Goal: Communication & Community: Share content

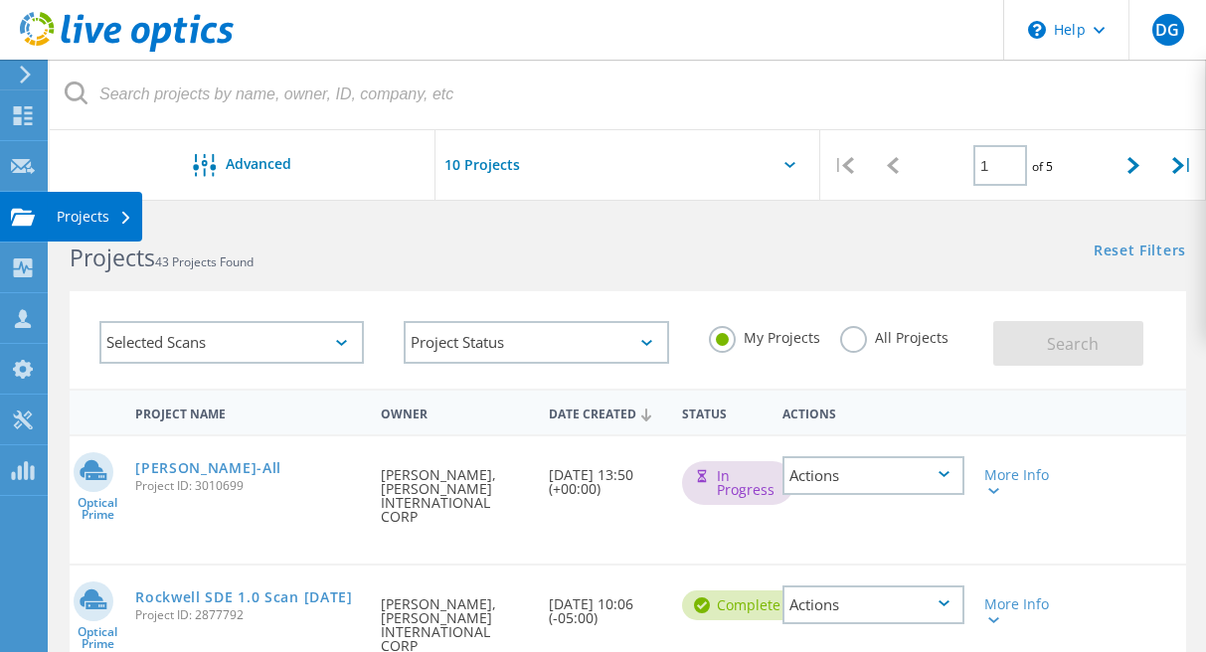
click at [24, 211] on use at bounding box center [23, 216] width 24 height 17
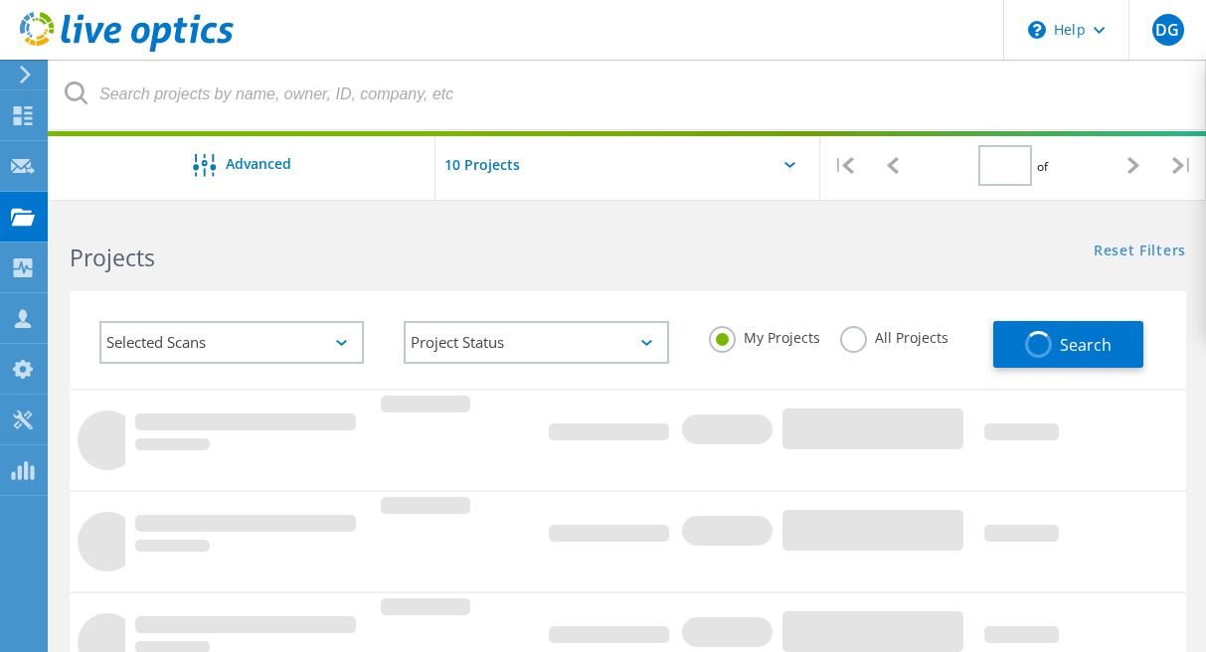
type input "1"
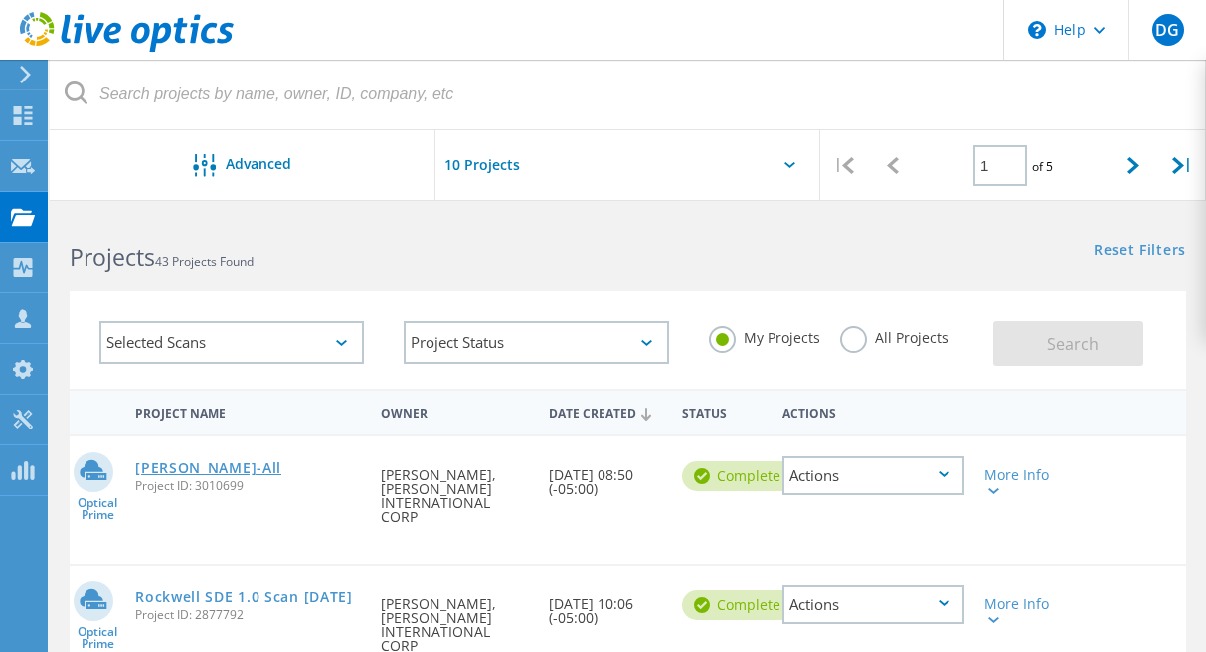
click at [165, 473] on link "[PERSON_NAME]-All" at bounding box center [208, 468] width 146 height 14
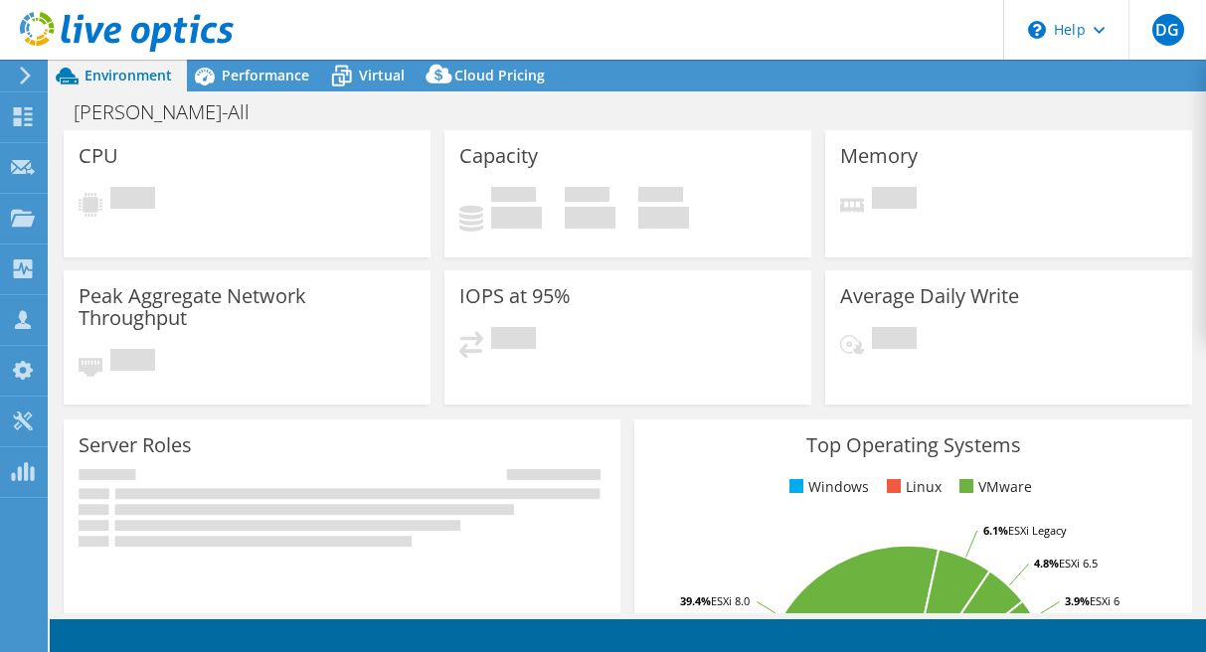
select select "USD"
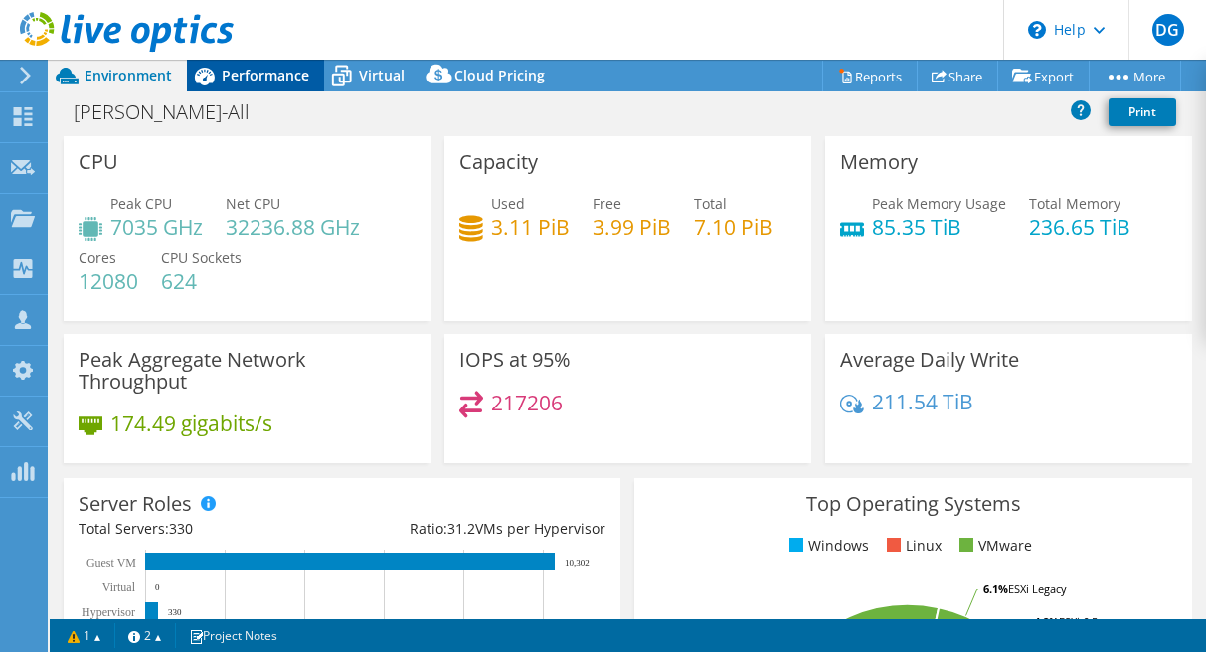
click at [264, 74] on span "Performance" at bounding box center [266, 75] width 88 height 19
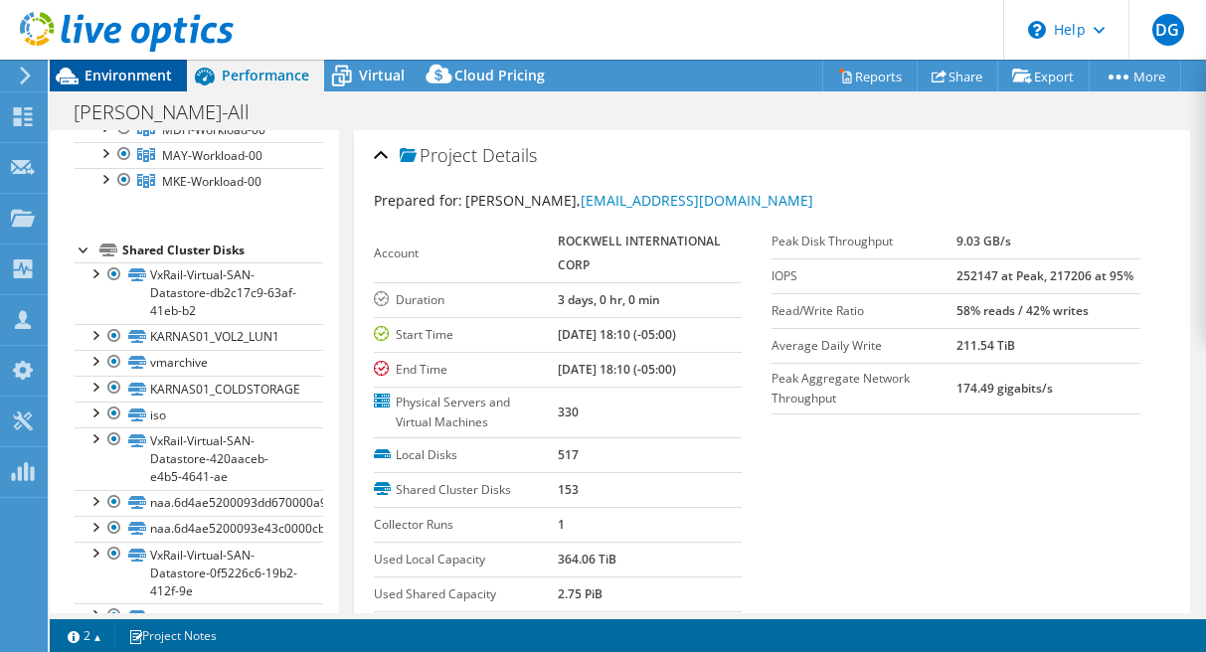
click at [148, 67] on span "Environment" at bounding box center [129, 75] width 88 height 19
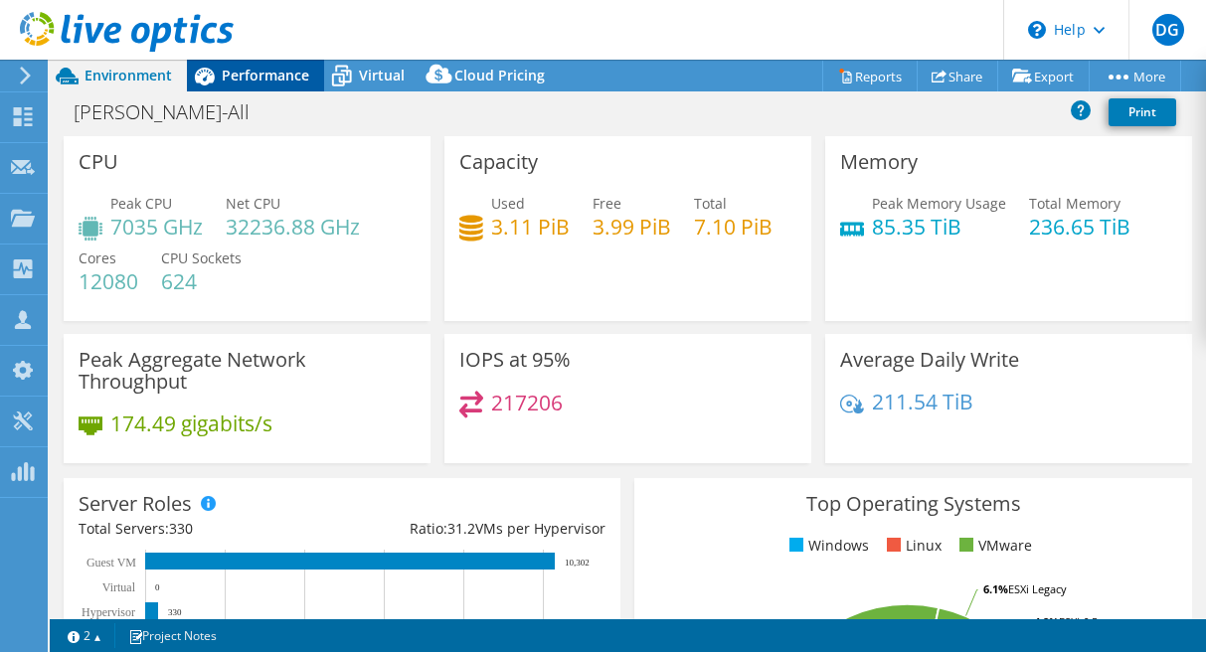
click at [291, 85] on span "Performance" at bounding box center [266, 75] width 88 height 19
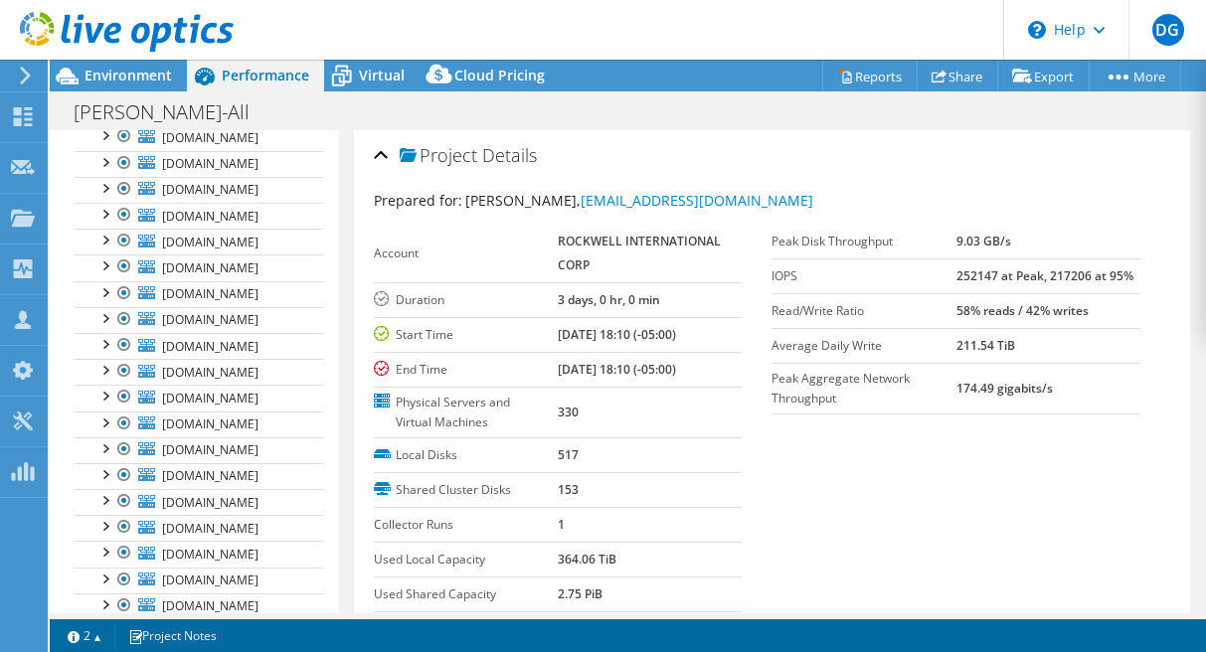
scroll to position [0, 0]
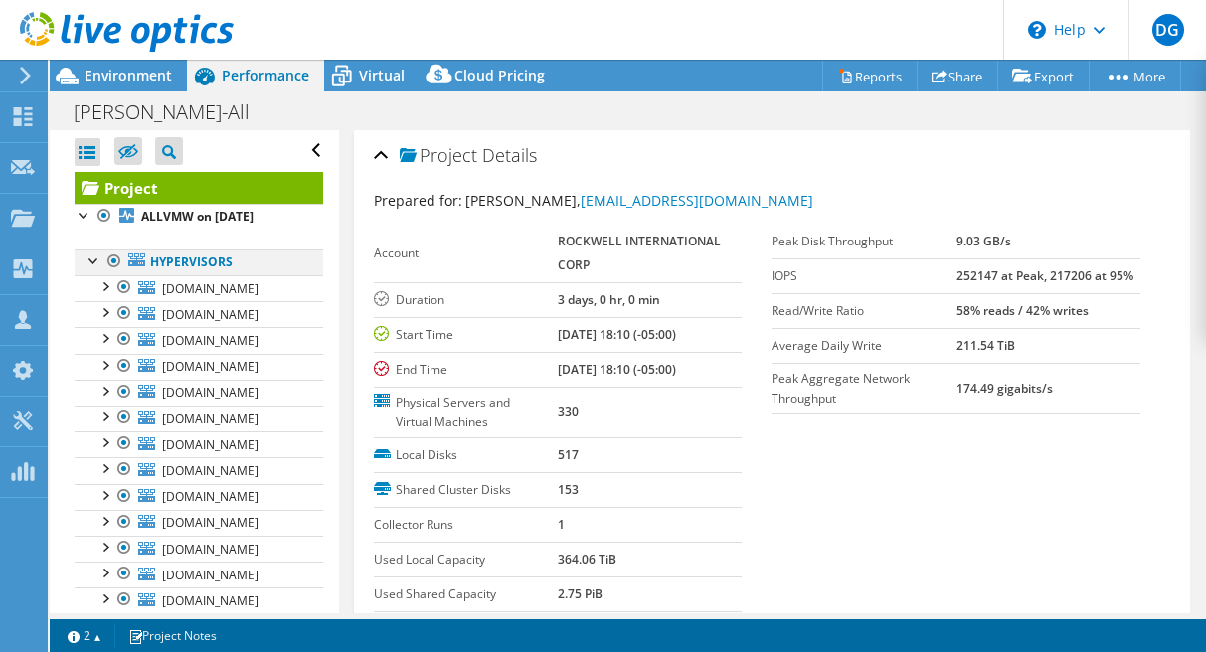
click at [92, 263] on div at bounding box center [95, 260] width 20 height 20
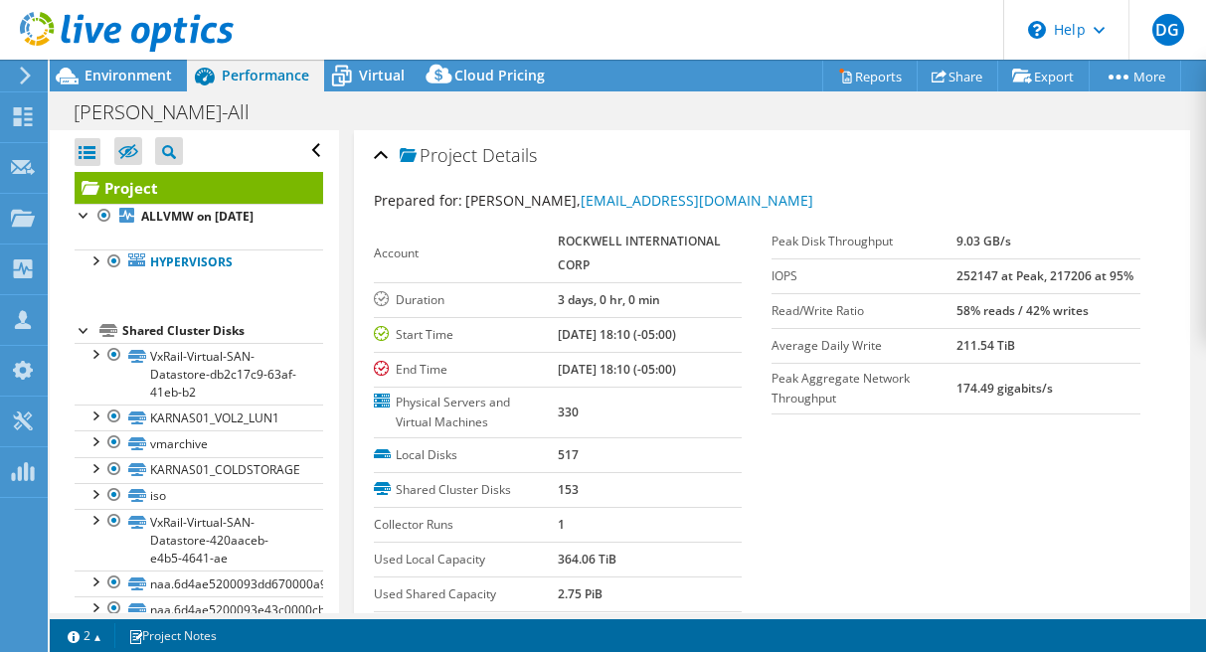
click at [82, 331] on div at bounding box center [85, 329] width 20 height 20
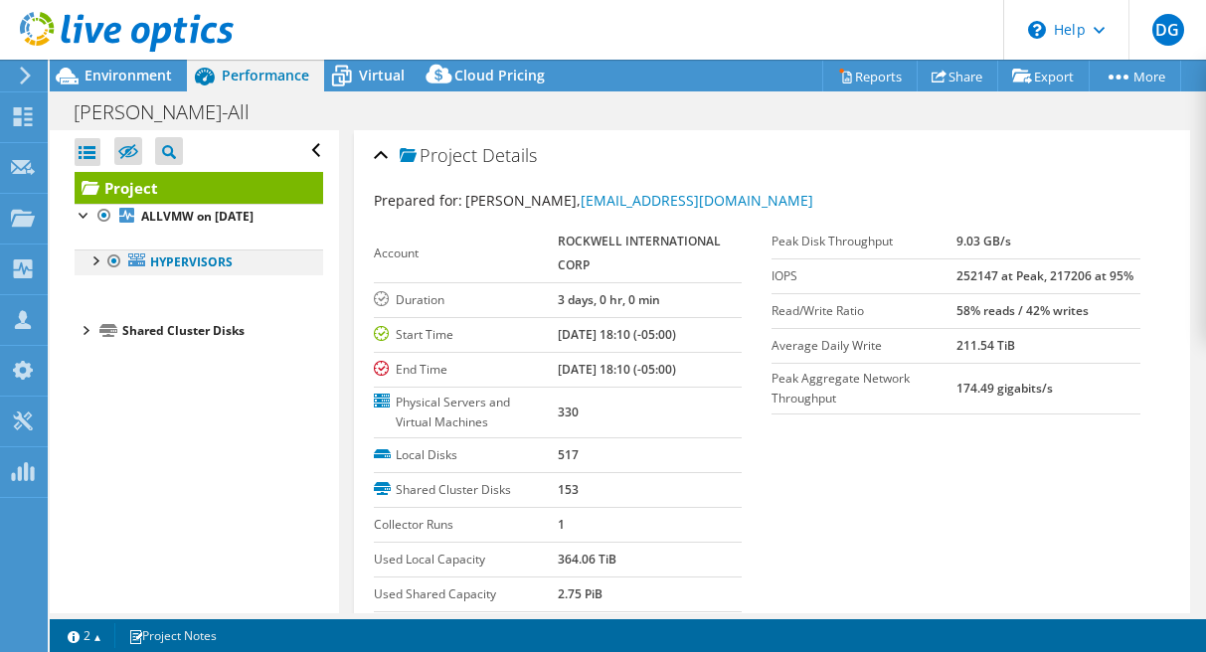
click at [96, 261] on div at bounding box center [95, 260] width 20 height 20
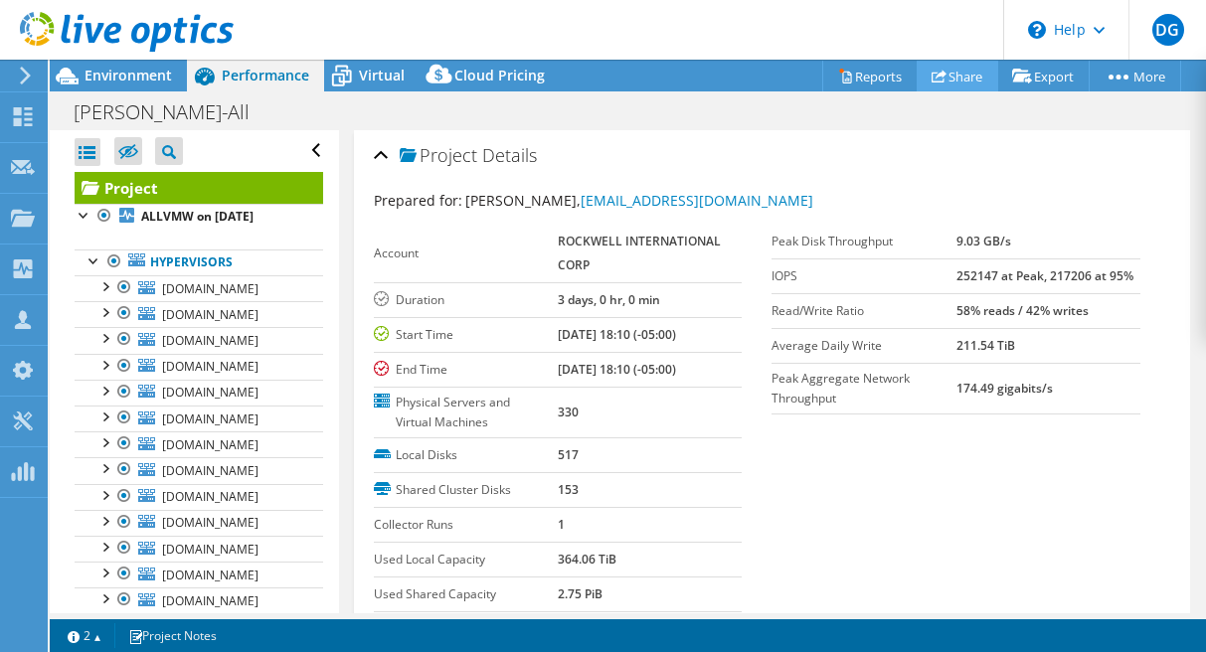
click at [967, 89] on link "Share" at bounding box center [958, 76] width 82 height 31
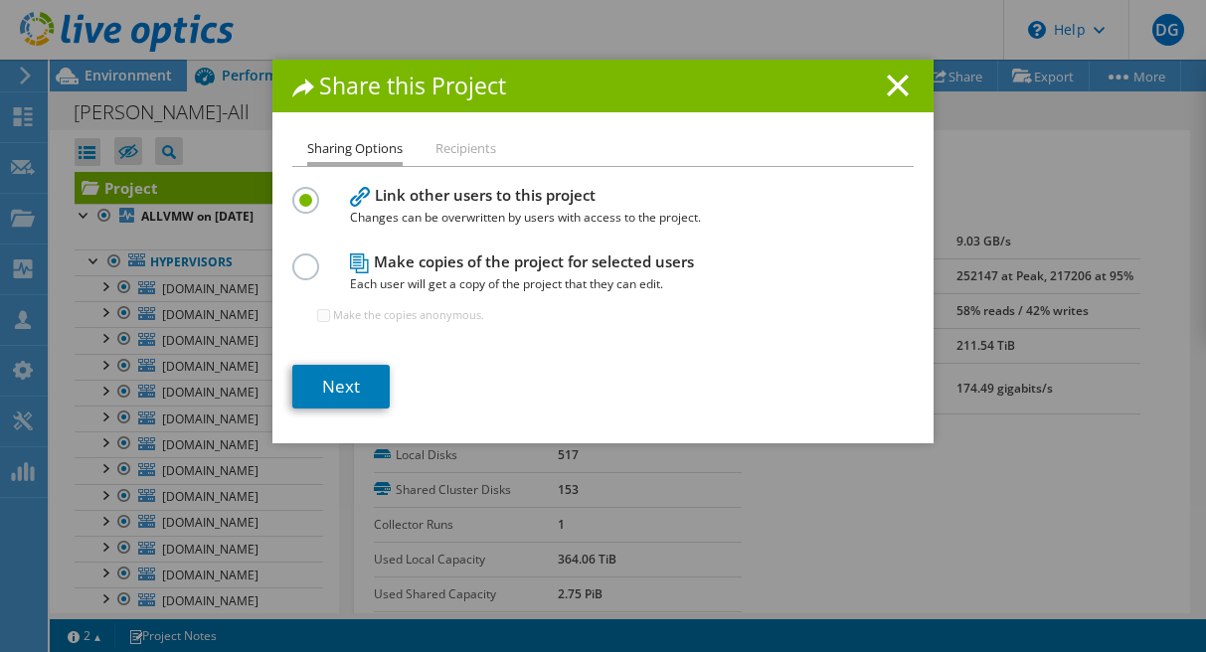
click at [463, 147] on li "Recipients" at bounding box center [466, 149] width 61 height 25
click at [354, 391] on link "Next" at bounding box center [340, 387] width 97 height 44
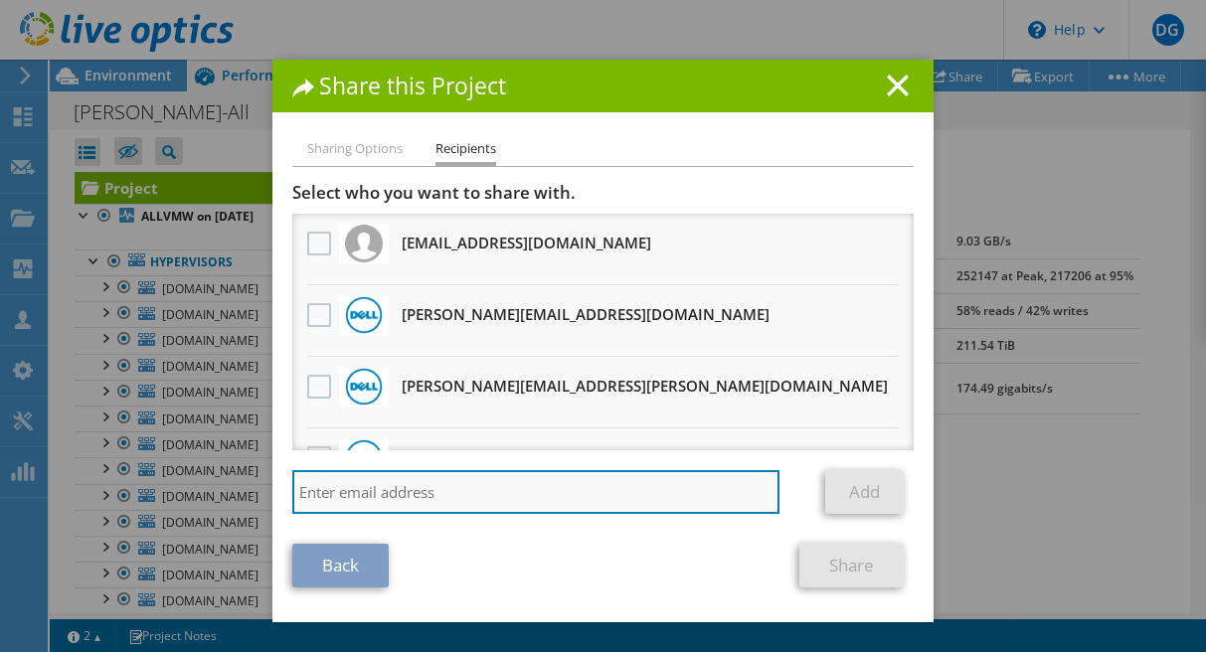
click at [476, 492] on input "search" at bounding box center [535, 492] width 487 height 44
click at [545, 488] on input "search" at bounding box center [535, 492] width 487 height 44
paste input "[PERSON_NAME] <[PERSON_NAME][EMAIL_ADDRESS][PERSON_NAME][DOMAIN_NAME]>"
drag, startPoint x: 403, startPoint y: 499, endPoint x: 244, endPoint y: 487, distance: 159.5
click at [292, 487] on input "[PERSON_NAME] <[PERSON_NAME][EMAIL_ADDRESS][PERSON_NAME][DOMAIN_NAME]>" at bounding box center [535, 492] width 487 height 44
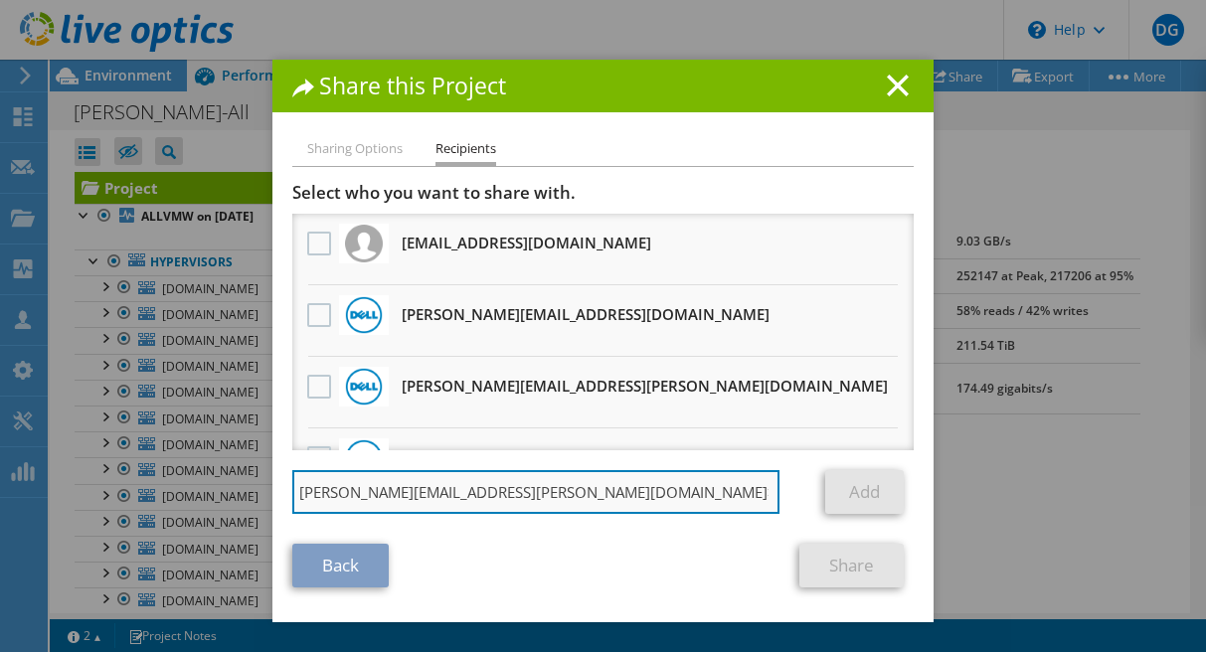
click at [558, 490] on input "[PERSON_NAME][EMAIL_ADDRESS][PERSON_NAME][DOMAIN_NAME]>" at bounding box center [535, 492] width 487 height 44
type input "[PERSON_NAME][EMAIL_ADDRESS][PERSON_NAME][DOMAIN_NAME]"
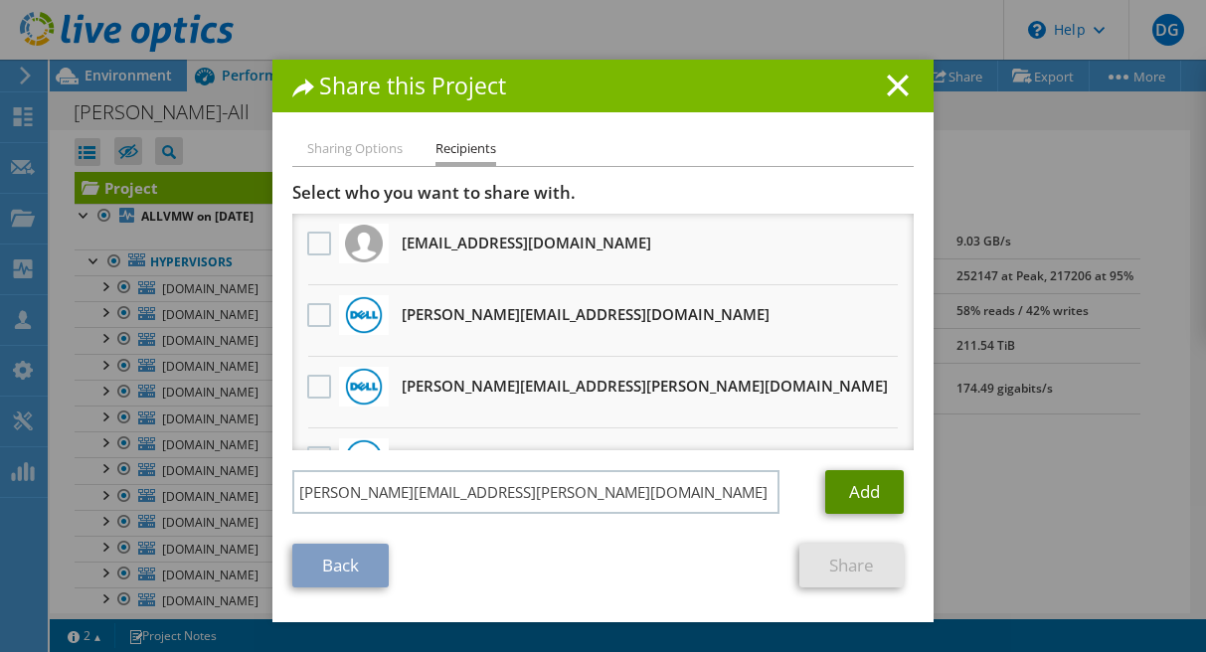
click at [866, 486] on link "Add" at bounding box center [864, 492] width 79 height 44
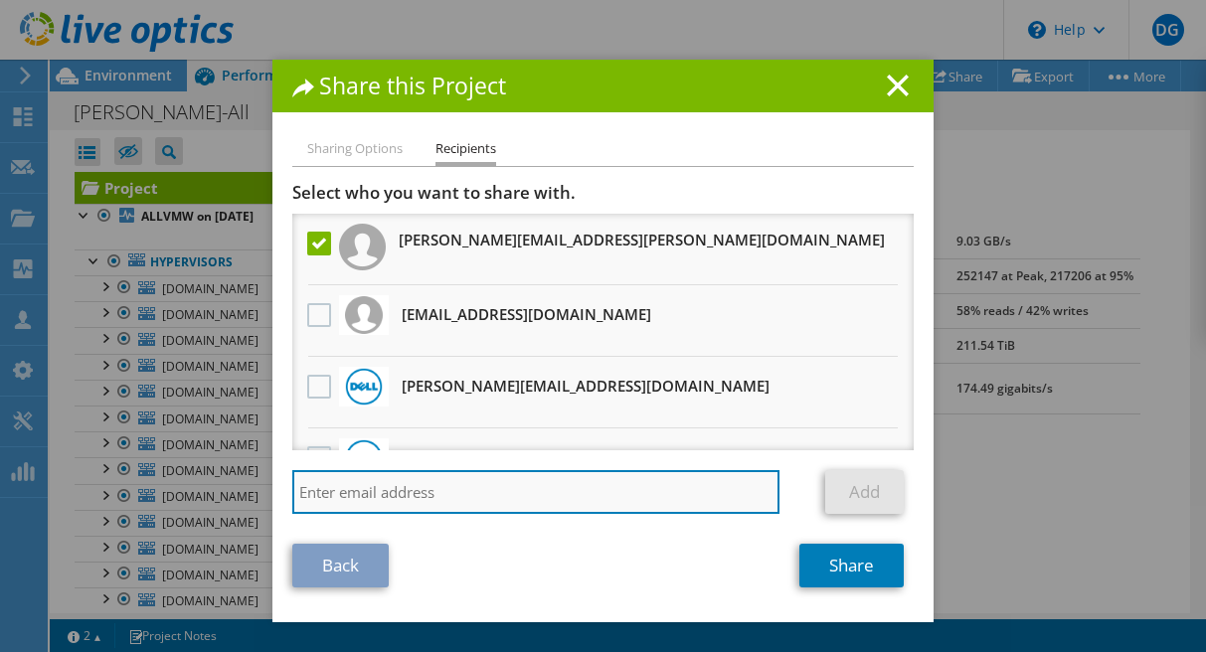
click at [598, 512] on input "search" at bounding box center [535, 492] width 487 height 44
paste input "[PERSON_NAME] <[PERSON_NAME][EMAIL_ADDRESS][PERSON_NAME][DOMAIN_NAME]>"
drag, startPoint x: 422, startPoint y: 501, endPoint x: 200, endPoint y: 493, distance: 221.9
click at [292, 493] on input "[PERSON_NAME] <[PERSON_NAME][EMAIL_ADDRESS][PERSON_NAME][DOMAIN_NAME]>" at bounding box center [535, 492] width 487 height 44
click at [572, 484] on input "[PERSON_NAME][EMAIL_ADDRESS][PERSON_NAME][DOMAIN_NAME]>" at bounding box center [535, 492] width 487 height 44
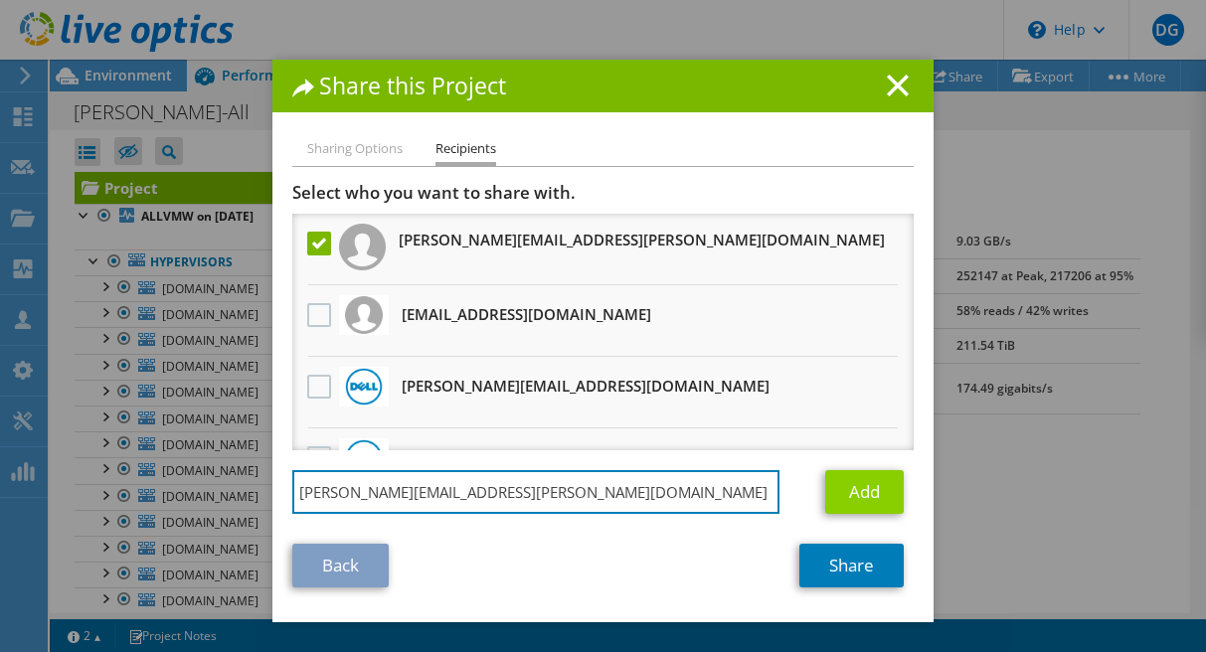
type input "[PERSON_NAME][EMAIL_ADDRESS][PERSON_NAME][DOMAIN_NAME]"
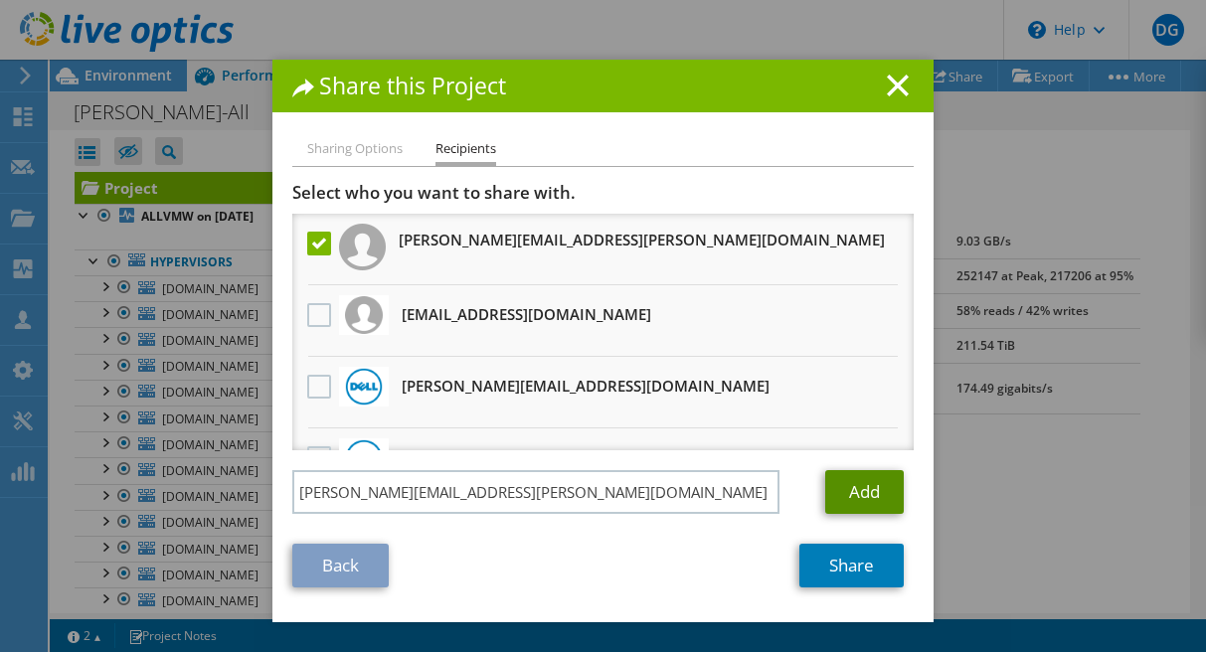
click at [856, 495] on link "Add" at bounding box center [864, 492] width 79 height 44
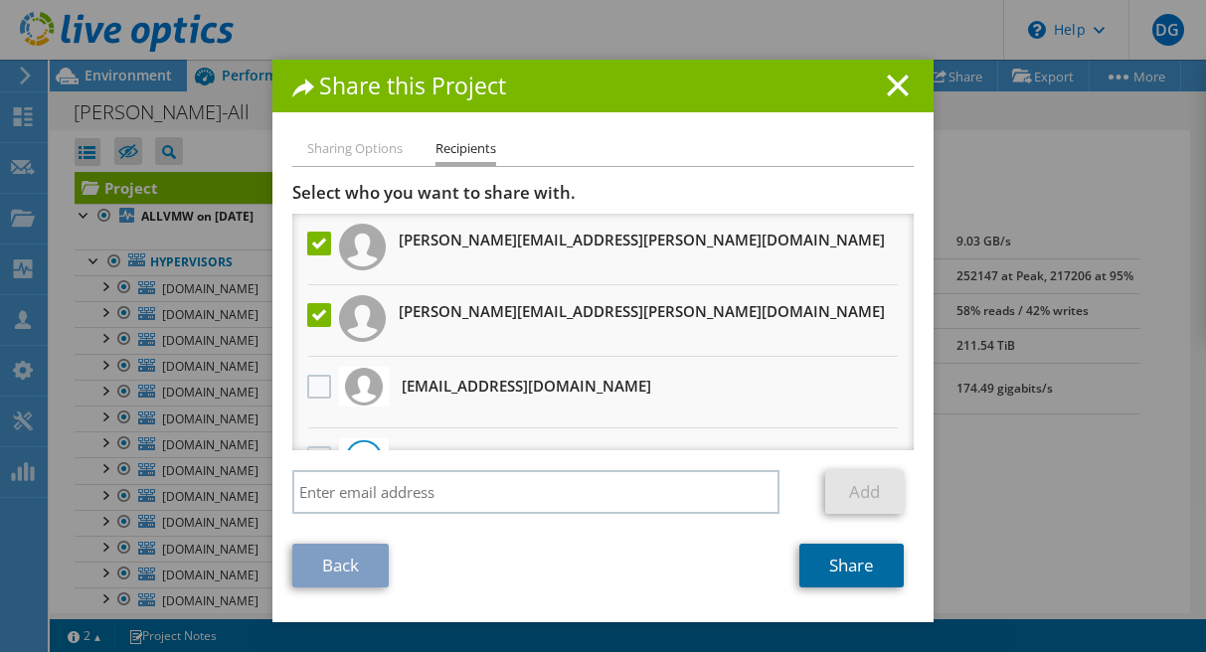
click at [846, 573] on link "Share" at bounding box center [851, 566] width 104 height 44
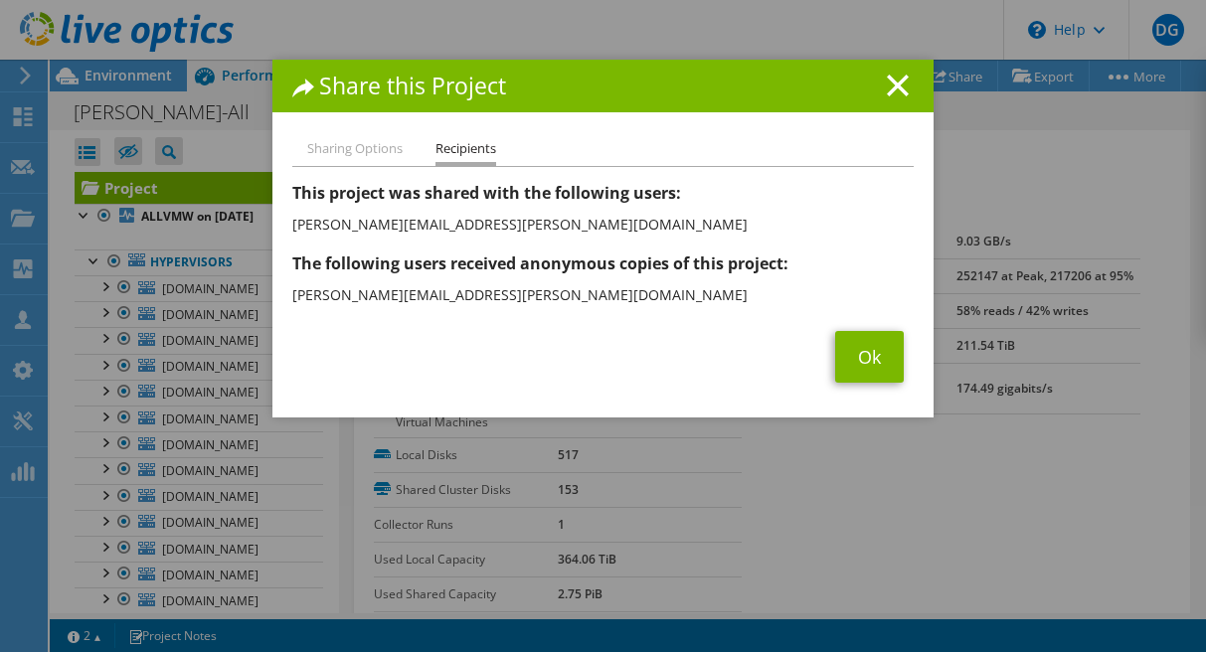
click at [339, 147] on li "Sharing Options" at bounding box center [354, 149] width 95 height 25
click at [872, 359] on link "Ok" at bounding box center [869, 357] width 69 height 52
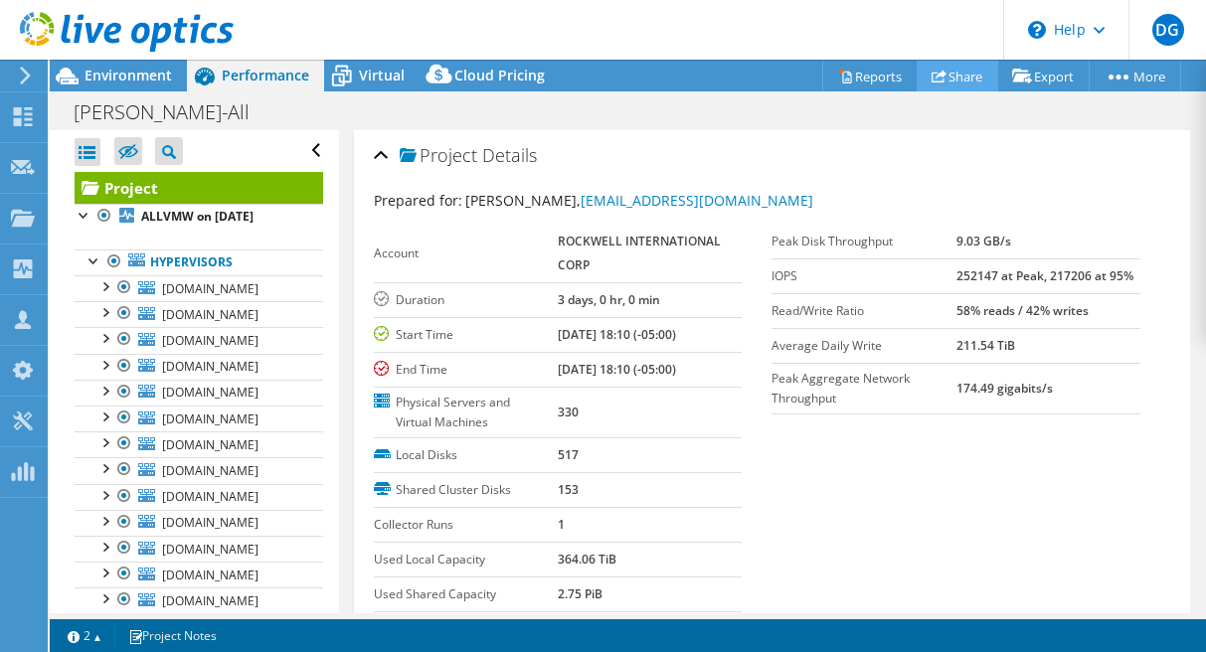
click at [974, 78] on link "Share" at bounding box center [958, 76] width 82 height 31
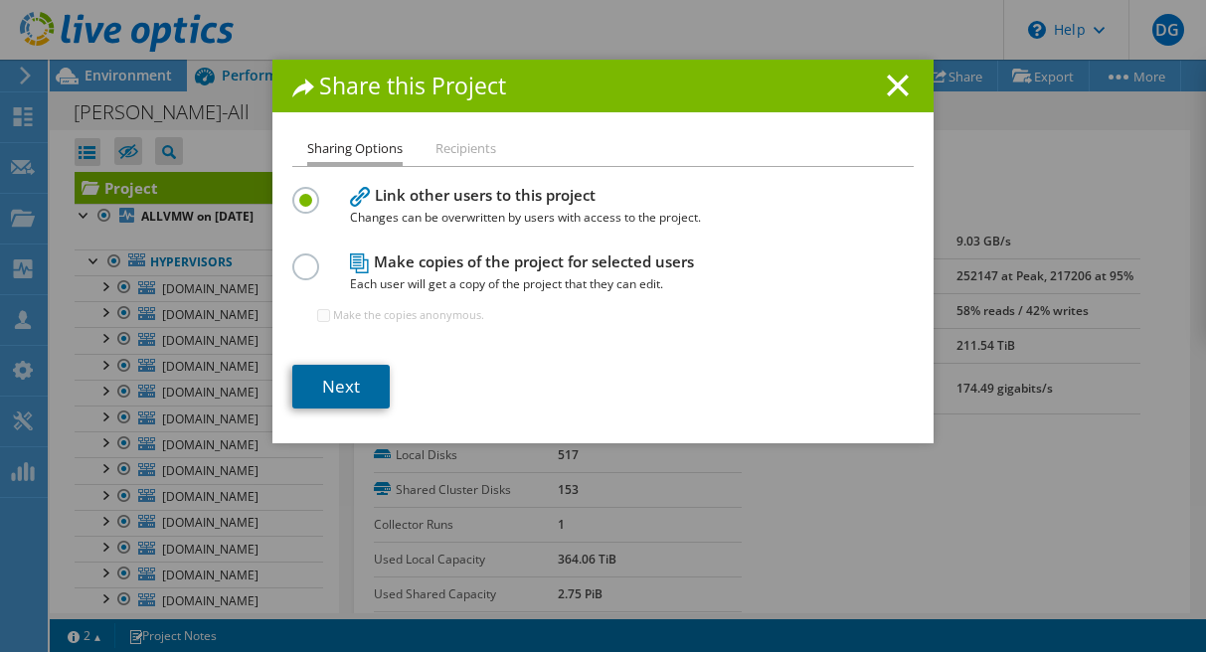
click at [355, 390] on link "Next" at bounding box center [340, 387] width 97 height 44
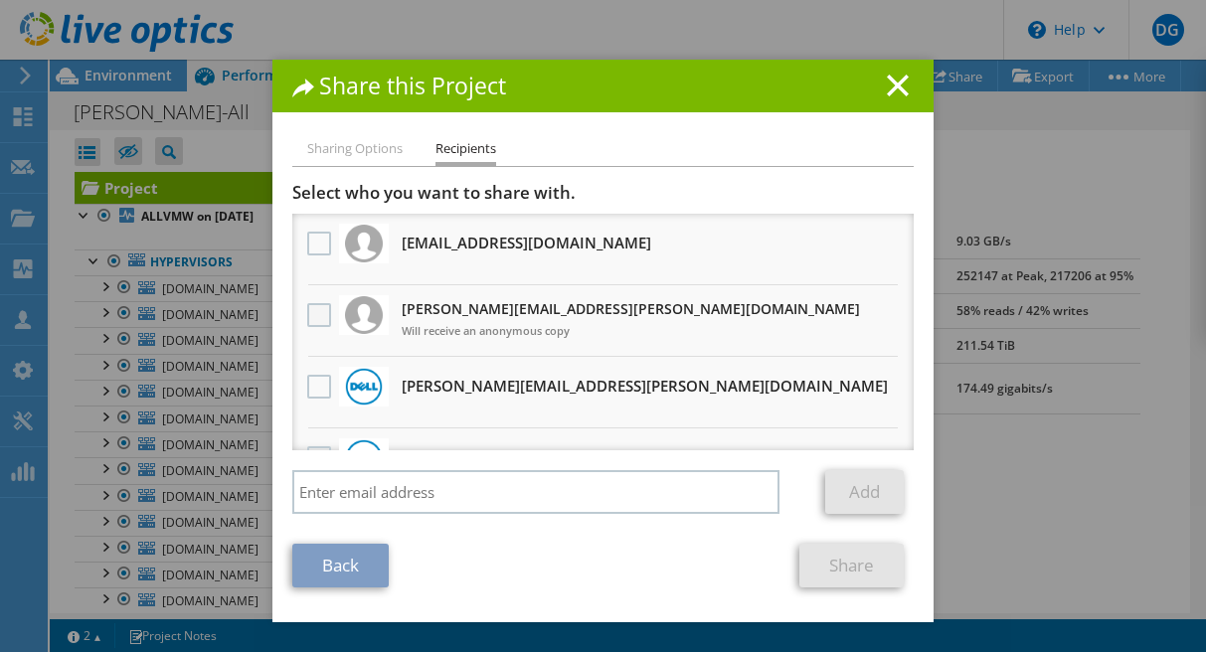
click at [315, 324] on label at bounding box center [321, 315] width 29 height 24
click at [0, 0] on input "checkbox" at bounding box center [0, 0] width 0 height 0
click at [487, 335] on span "Will receive an anonymous copy" at bounding box center [631, 331] width 458 height 22
click at [316, 321] on label at bounding box center [321, 315] width 29 height 24
click at [0, 0] on input "checkbox" at bounding box center [0, 0] width 0 height 0
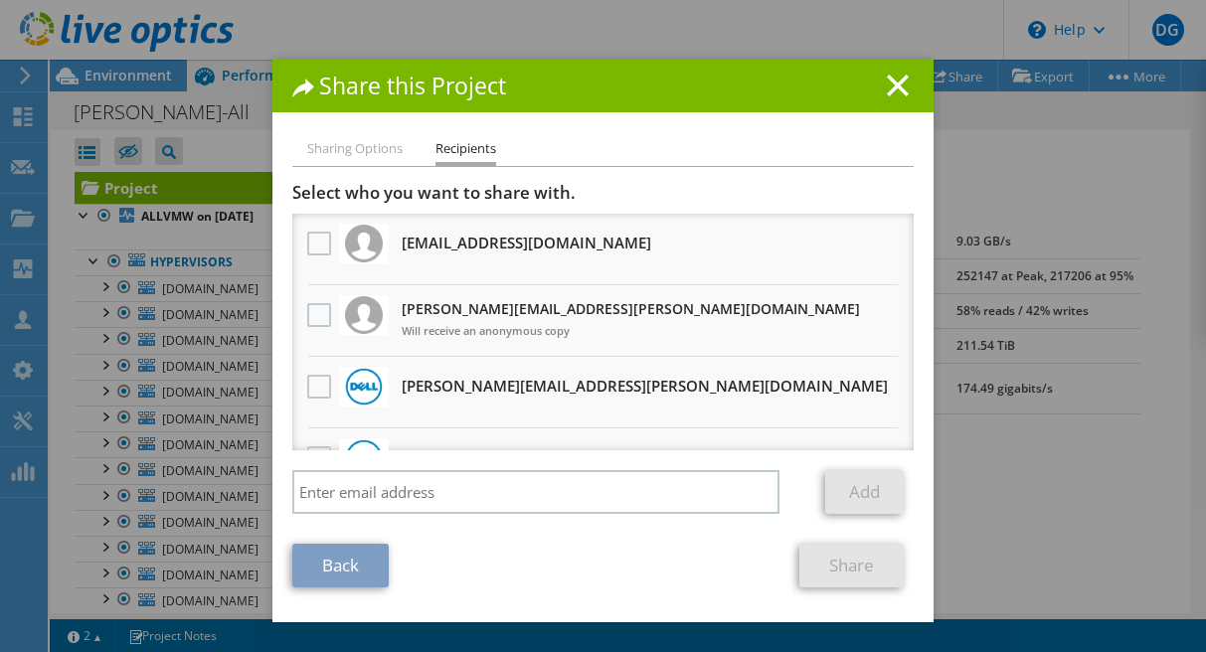
click at [359, 582] on link "Back" at bounding box center [340, 566] width 96 height 44
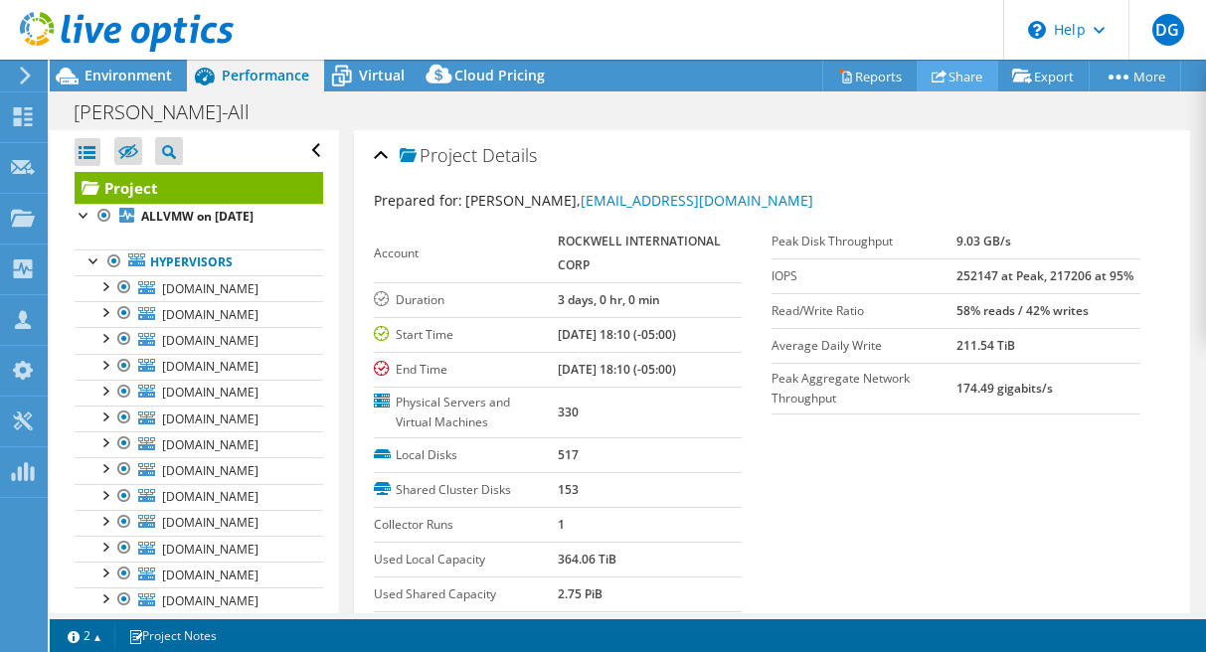
click at [934, 84] on icon at bounding box center [939, 76] width 15 height 15
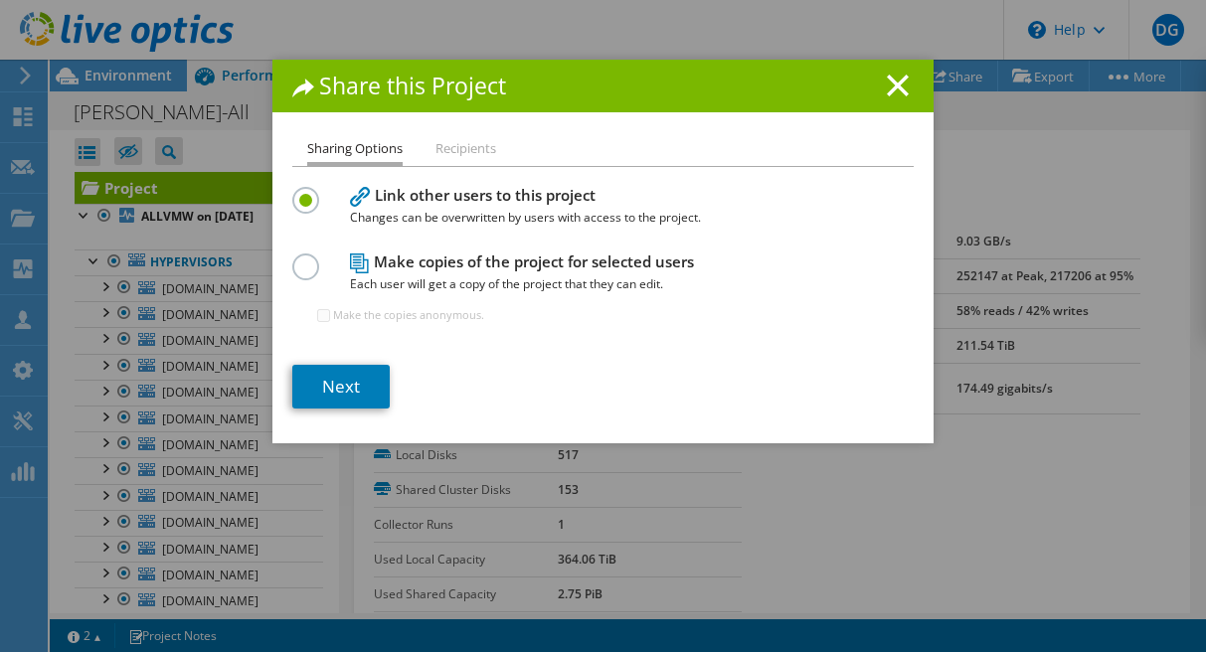
click at [470, 271] on h4 "Make copies of the project for selected users Each user will get a copy of the …" at bounding box center [598, 273] width 497 height 45
click at [309, 259] on label at bounding box center [309, 256] width 35 height 5
click at [0, 0] on input "radio" at bounding box center [0, 0] width 0 height 0
click at [352, 393] on link "Next" at bounding box center [340, 387] width 97 height 44
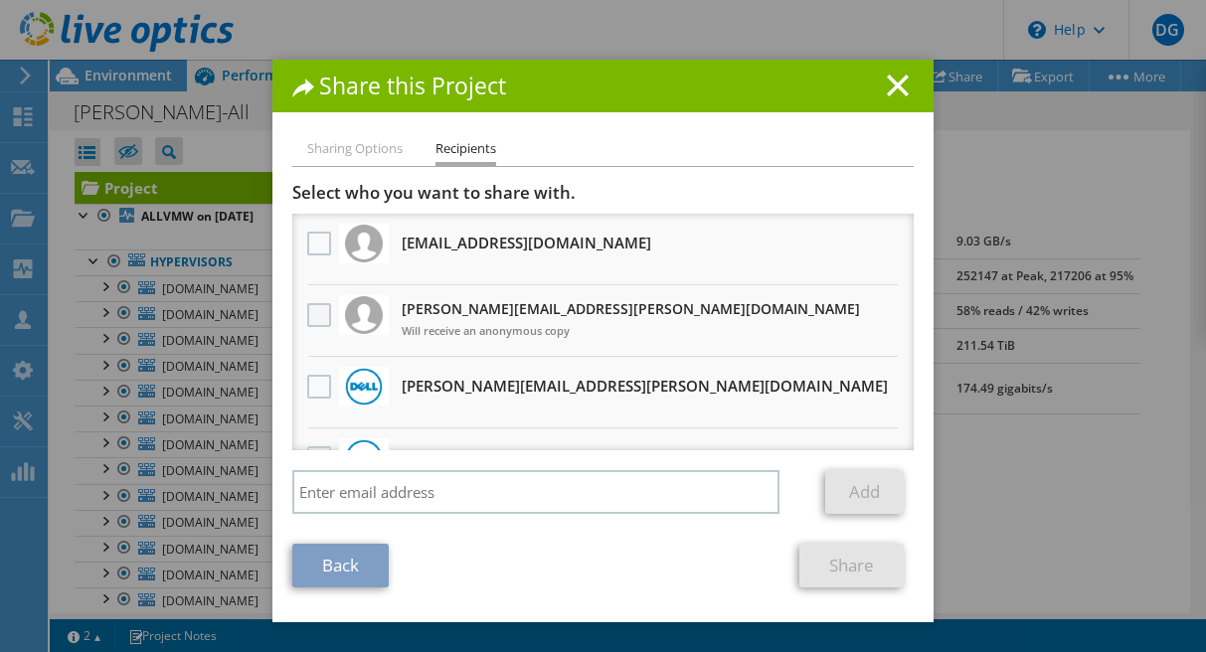
click at [319, 325] on label at bounding box center [321, 315] width 29 height 24
click at [0, 0] on input "checkbox" at bounding box center [0, 0] width 0 height 0
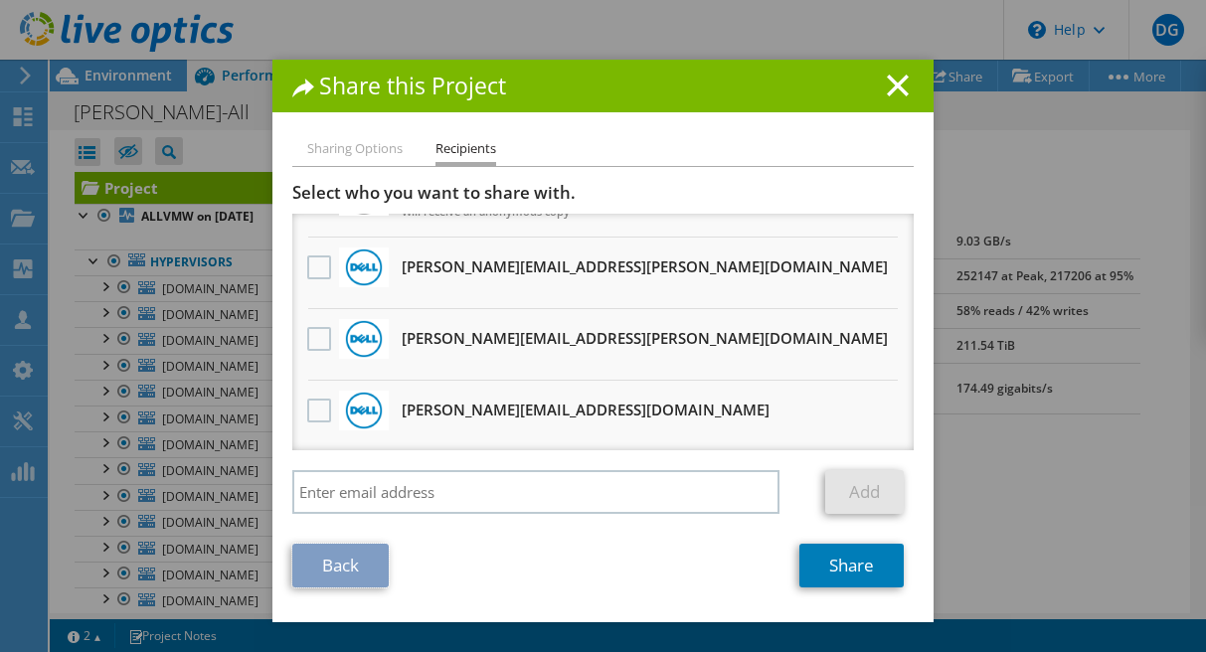
scroll to position [159, 0]
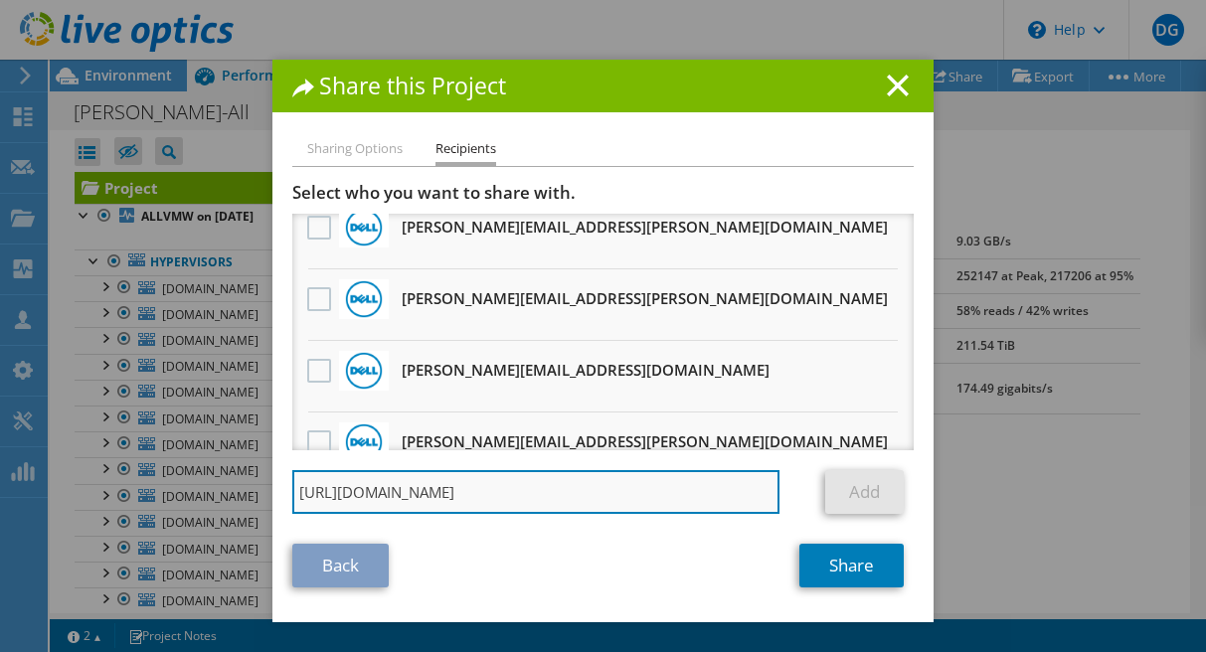
click at [635, 488] on input "[URL][DOMAIN_NAME]" at bounding box center [535, 492] width 487 height 44
paste input "[PERSON_NAME] <[PERSON_NAME][EMAIL_ADDRESS][PERSON_NAME][DOMAIN_NAME]>"
drag, startPoint x: 396, startPoint y: 501, endPoint x: 199, endPoint y: 496, distance: 197.0
click at [292, 496] on input "[PERSON_NAME] <[PERSON_NAME][EMAIL_ADDRESS][PERSON_NAME][DOMAIN_NAME]>" at bounding box center [535, 492] width 487 height 44
click at [552, 487] on input "[PERSON_NAME][EMAIL_ADDRESS][PERSON_NAME][DOMAIN_NAME]>" at bounding box center [535, 492] width 487 height 44
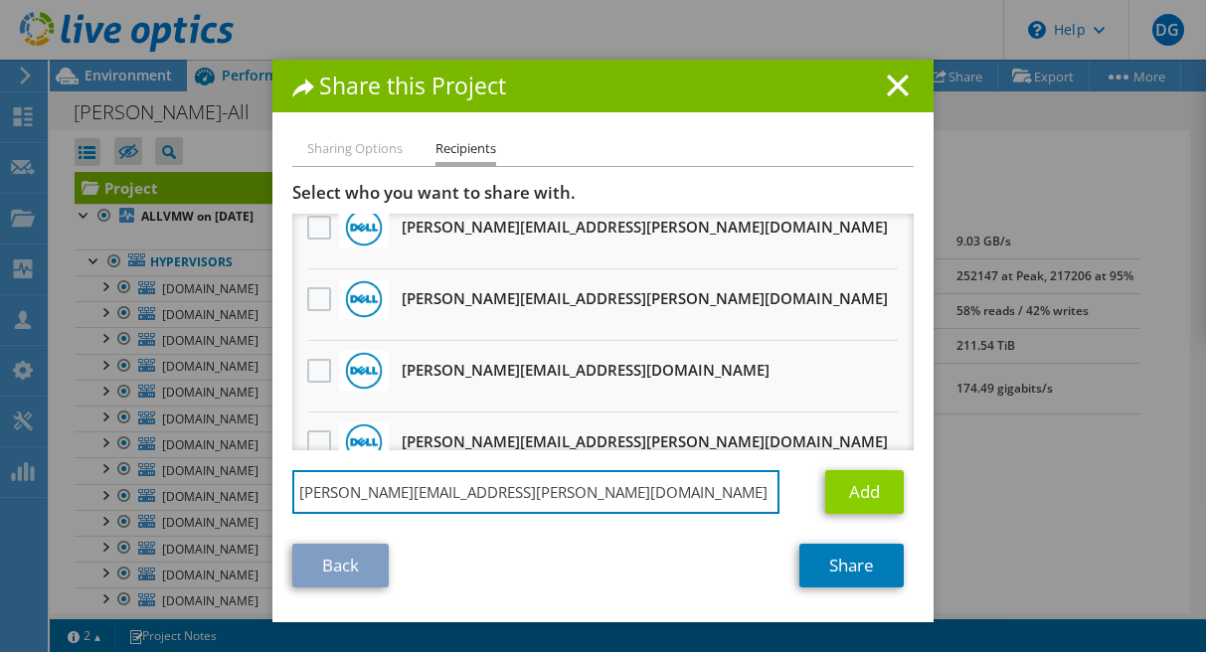
type input "[PERSON_NAME][EMAIL_ADDRESS][PERSON_NAME][DOMAIN_NAME]"
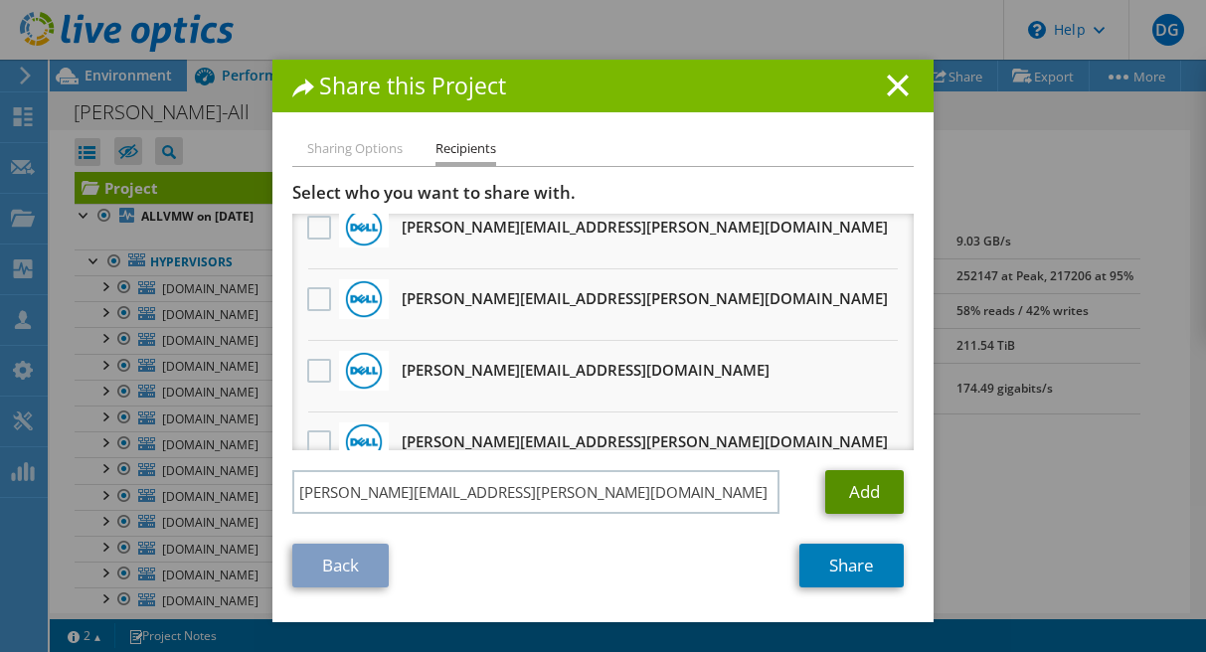
click at [850, 497] on link "Add" at bounding box center [864, 492] width 79 height 44
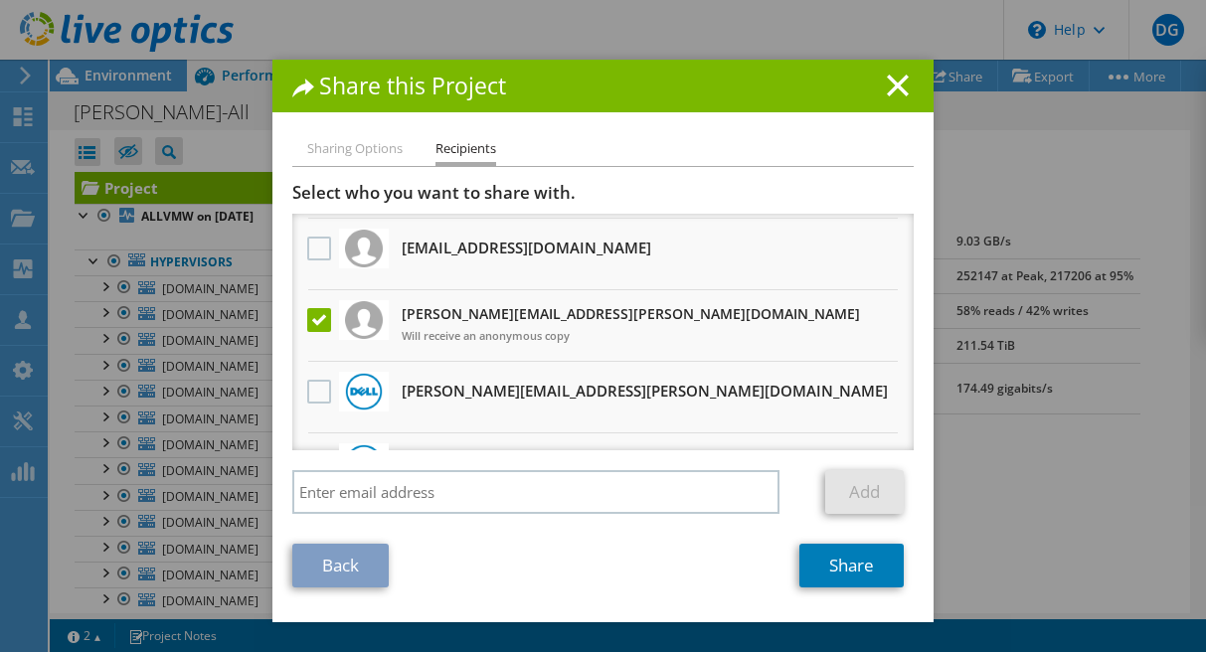
scroll to position [0, 0]
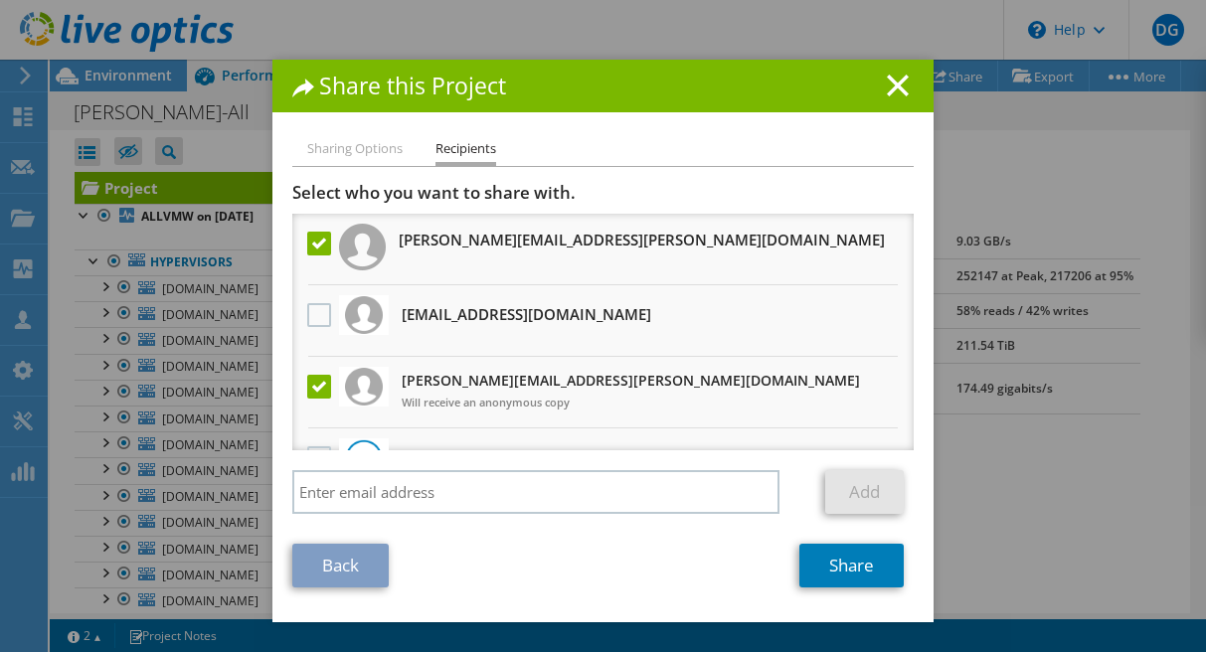
click at [322, 395] on label at bounding box center [321, 387] width 29 height 24
click at [0, 0] on input "checkbox" at bounding box center [0, 0] width 0 height 0
click at [862, 573] on link "Share" at bounding box center [851, 566] width 104 height 44
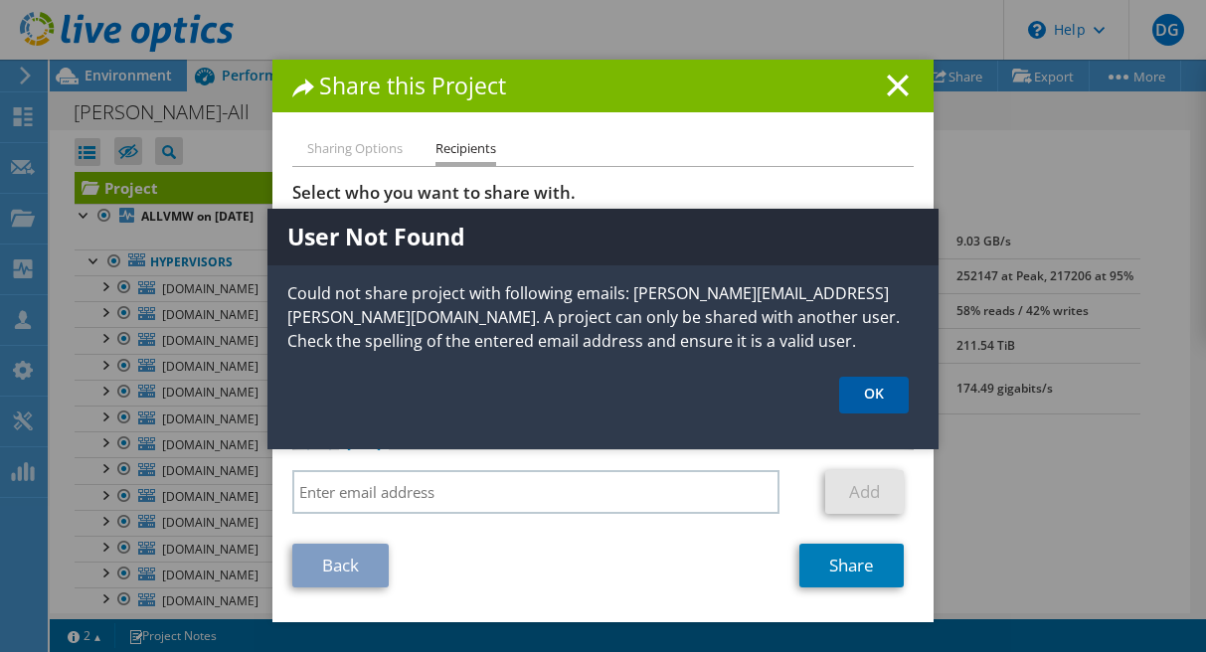
click at [864, 394] on link "OK" at bounding box center [874, 395] width 70 height 37
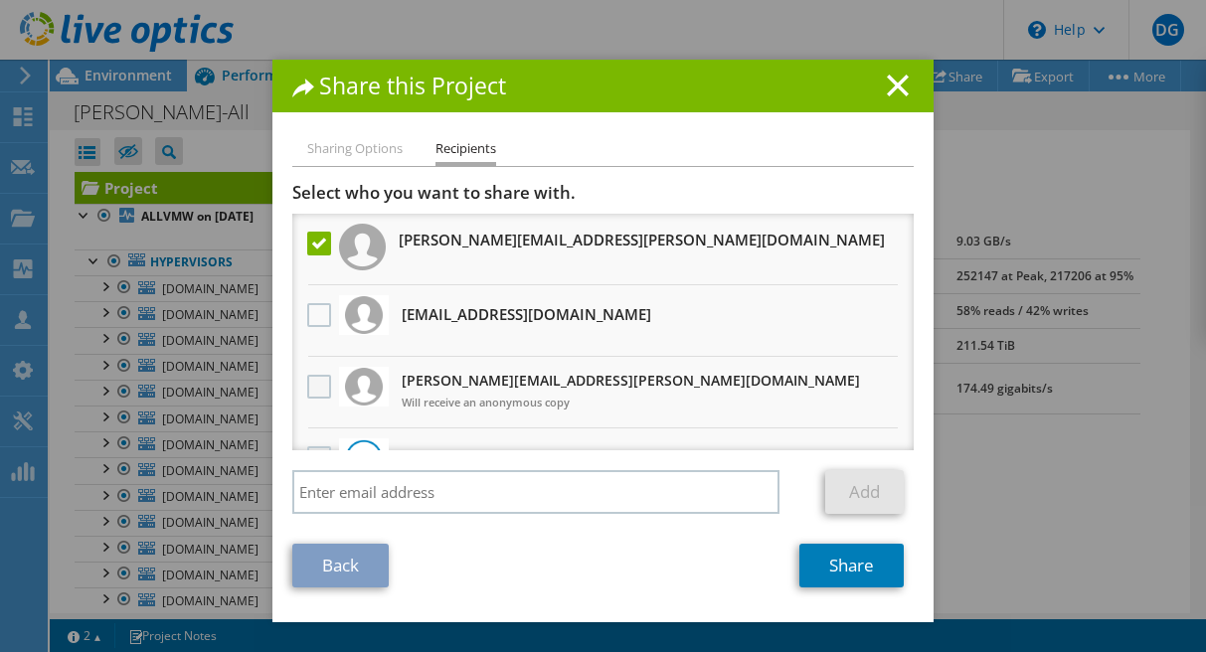
click at [326, 389] on label at bounding box center [321, 387] width 29 height 24
click at [0, 0] on input "checkbox" at bounding box center [0, 0] width 0 height 0
click at [319, 251] on label at bounding box center [321, 244] width 29 height 24
click at [0, 0] on input "checkbox" at bounding box center [0, 0] width 0 height 0
click at [371, 571] on link "Back" at bounding box center [340, 566] width 96 height 44
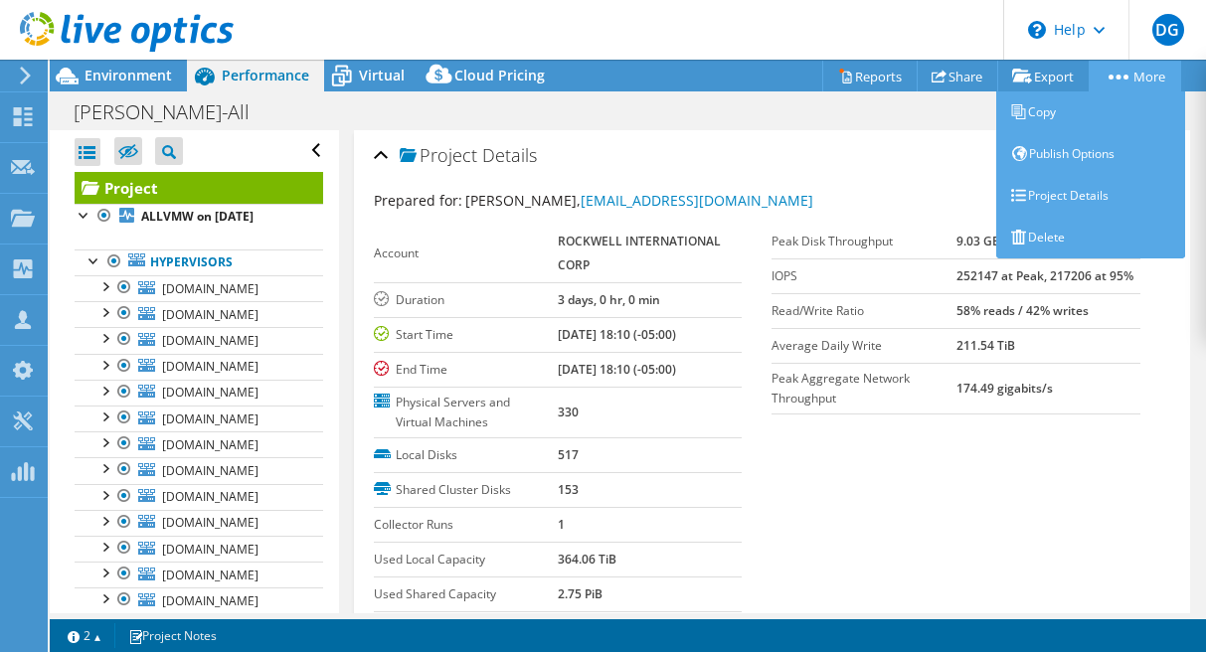
click at [1134, 75] on link "More" at bounding box center [1135, 76] width 92 height 31
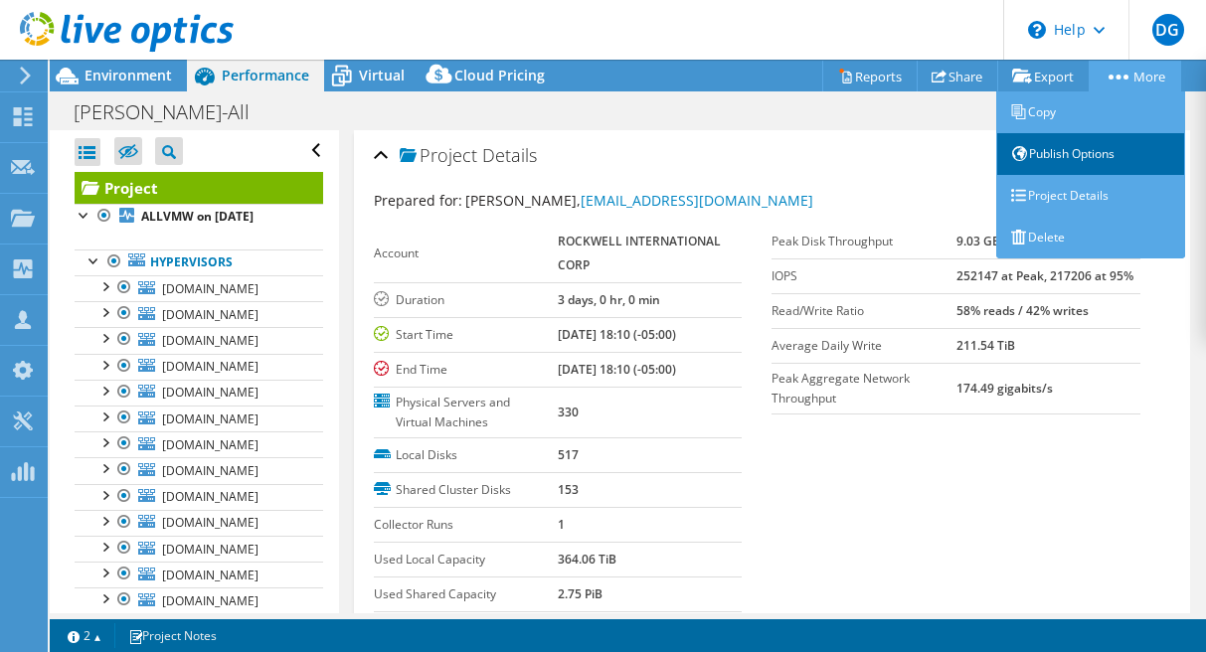
click at [1076, 156] on link "Publish Options" at bounding box center [1090, 154] width 189 height 42
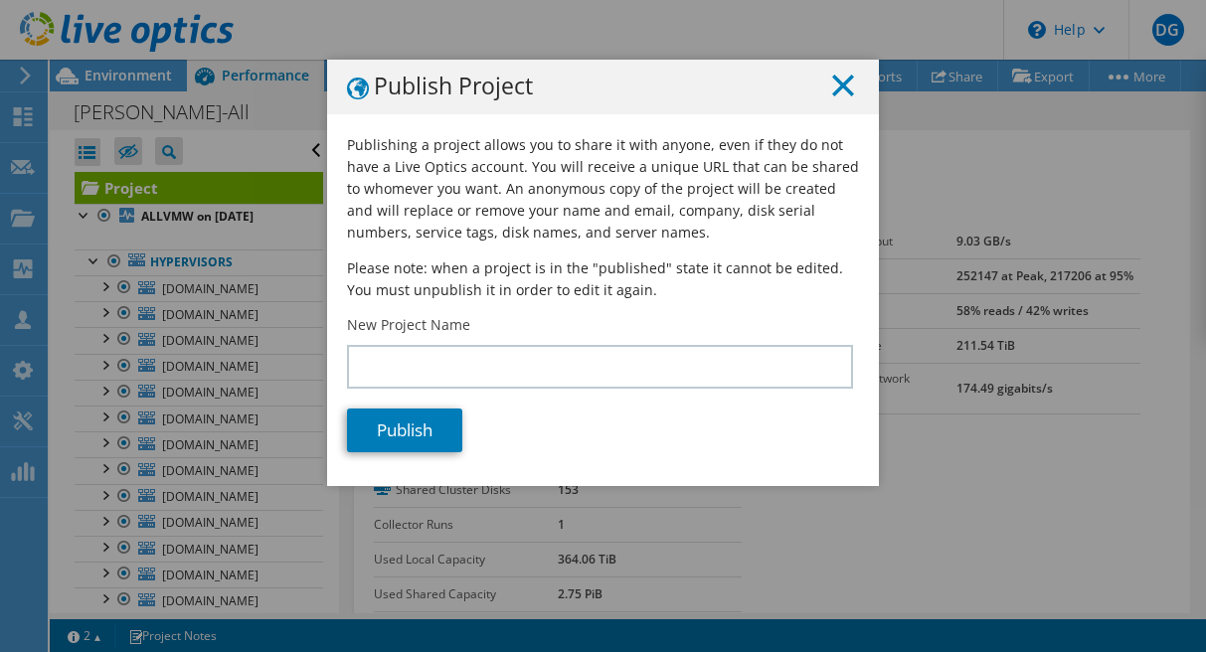
click at [834, 87] on icon at bounding box center [843, 86] width 22 height 22
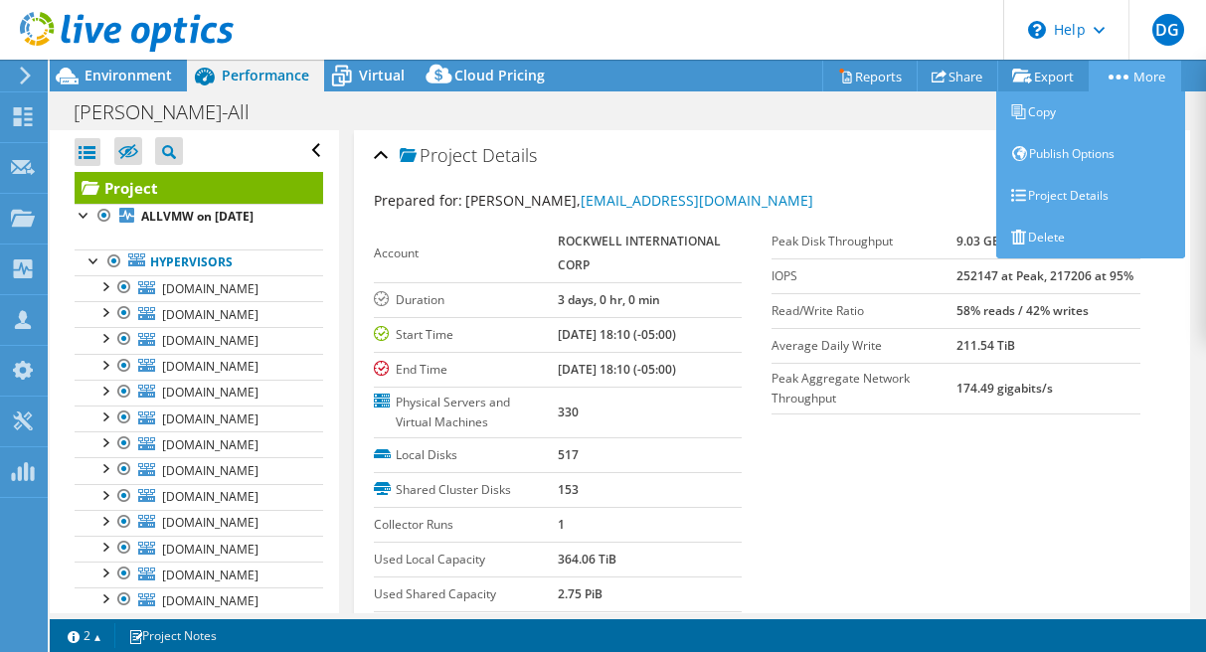
click at [1137, 79] on link "More" at bounding box center [1135, 76] width 92 height 31
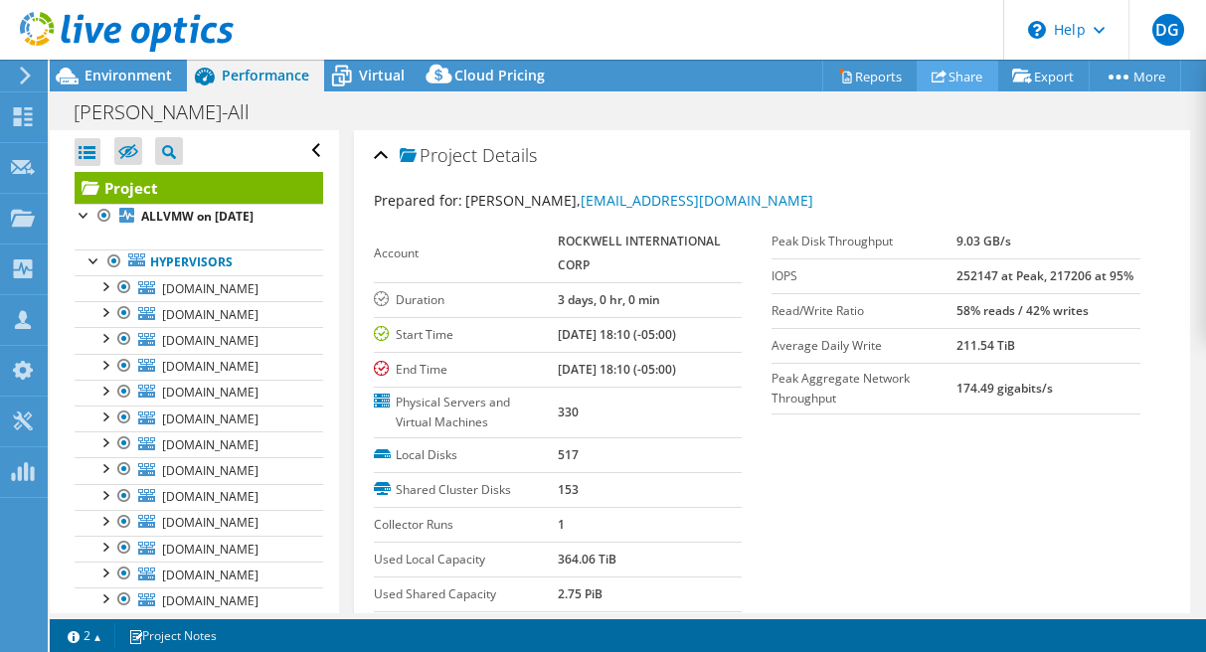
click at [932, 73] on icon at bounding box center [939, 76] width 15 height 15
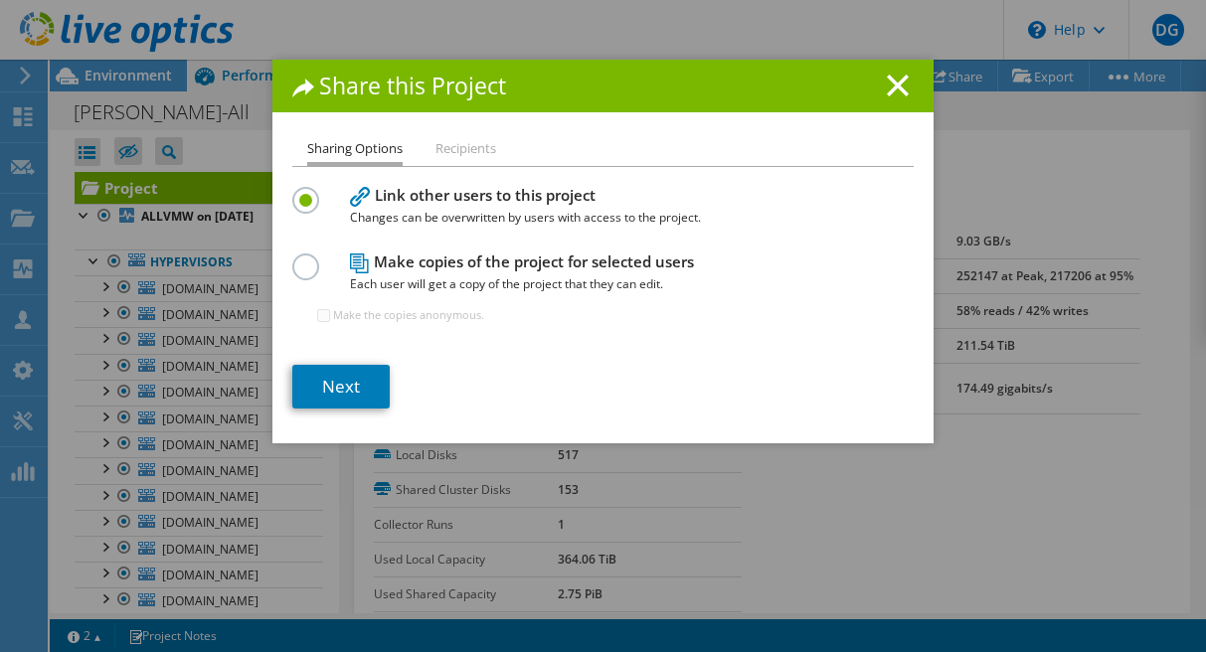
click at [301, 259] on label at bounding box center [309, 256] width 35 height 5
click at [0, 0] on input "radio" at bounding box center [0, 0] width 0 height 0
click at [334, 384] on link "Next" at bounding box center [340, 387] width 97 height 44
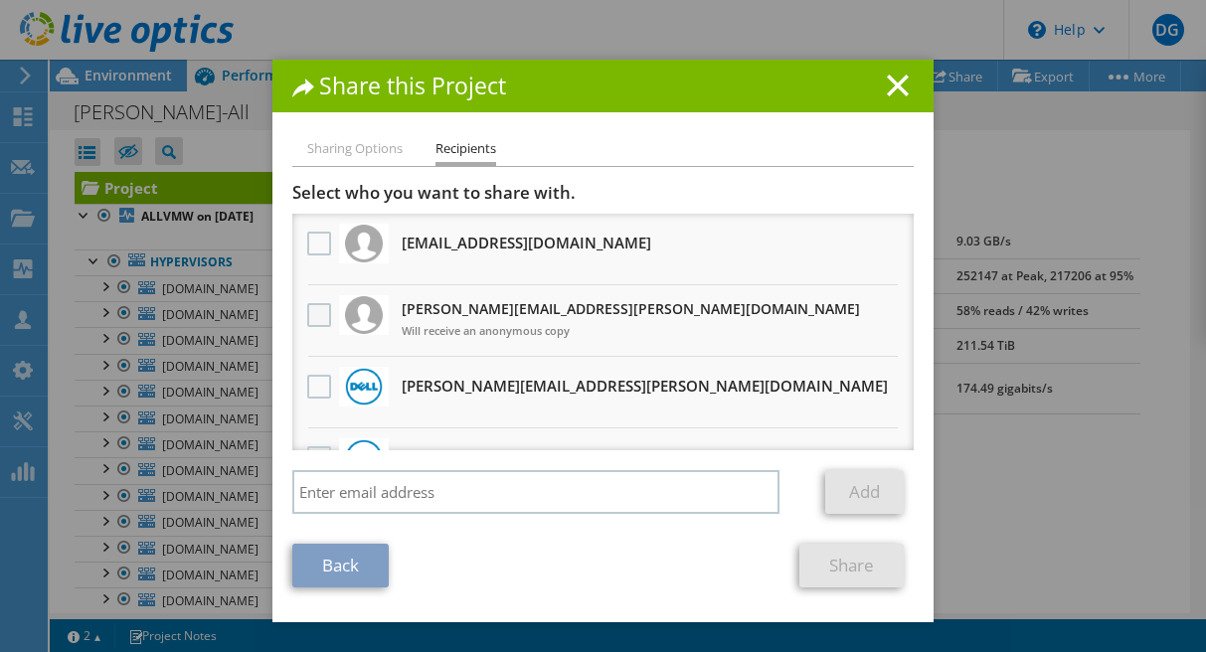
click at [321, 324] on label at bounding box center [321, 315] width 29 height 24
click at [0, 0] on input "checkbox" at bounding box center [0, 0] width 0 height 0
click at [432, 325] on span "Will receive an anonymous copy" at bounding box center [631, 331] width 458 height 22
click at [866, 571] on link "Share" at bounding box center [851, 566] width 104 height 44
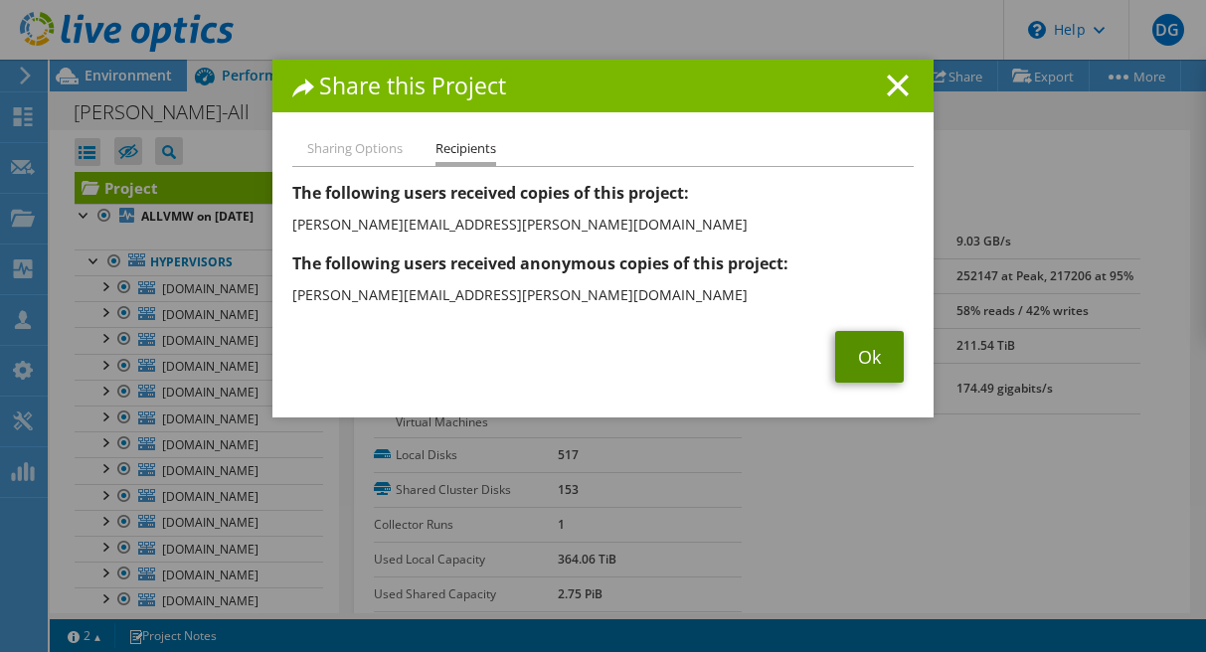
click at [863, 360] on link "Ok" at bounding box center [869, 357] width 69 height 52
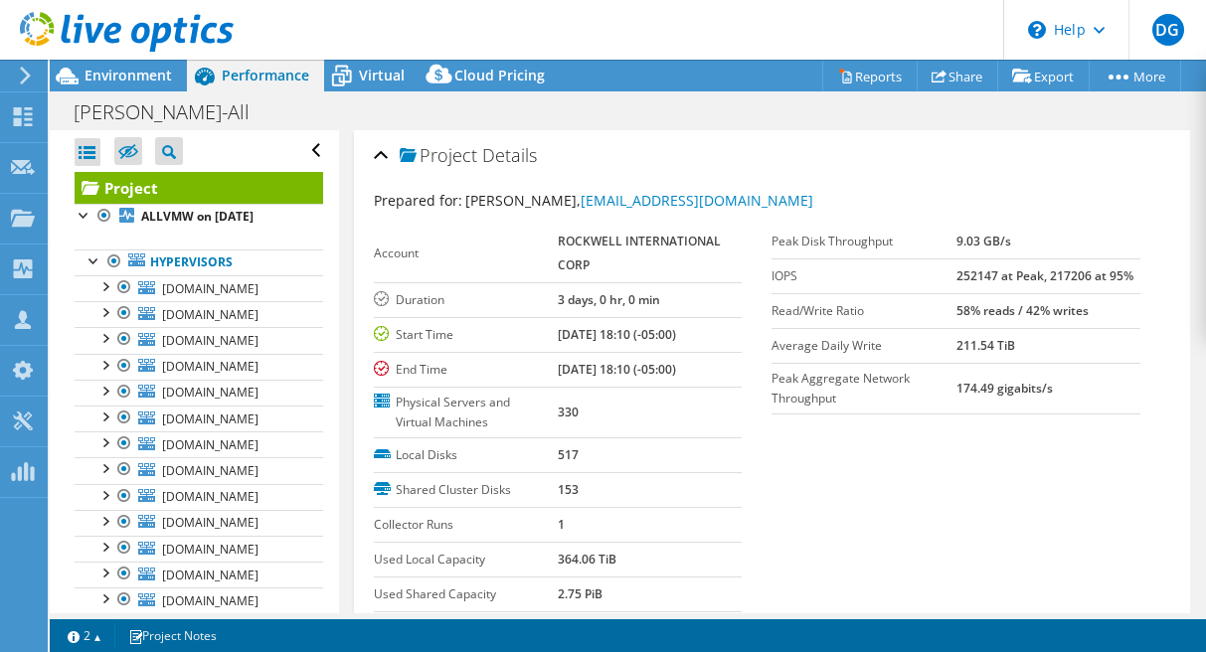
click at [884, 529] on section "Prepared for: [PERSON_NAME], [EMAIL_ADDRESS][DOMAIN_NAME] Account ROCKWELL INTE…" at bounding box center [772, 429] width 797 height 478
click at [859, 450] on section "Prepared for: [PERSON_NAME], [EMAIL_ADDRESS][DOMAIN_NAME] Account ROCKWELL INTE…" at bounding box center [772, 429] width 797 height 478
